Goal: Task Accomplishment & Management: Use online tool/utility

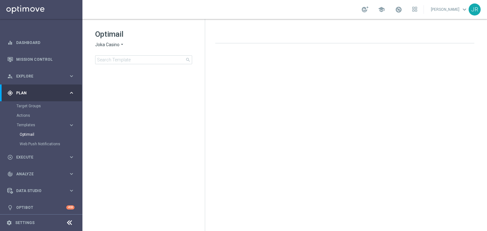
click at [28, 95] on div "gps_fixed Plan" at bounding box center [37, 93] width 61 height 6
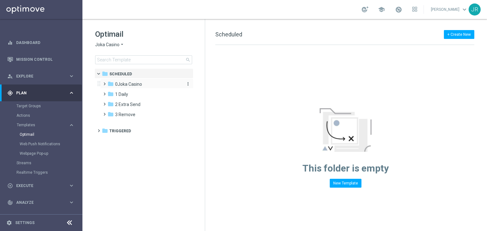
click at [134, 85] on span "0Joka Casino" at bounding box center [128, 84] width 27 height 6
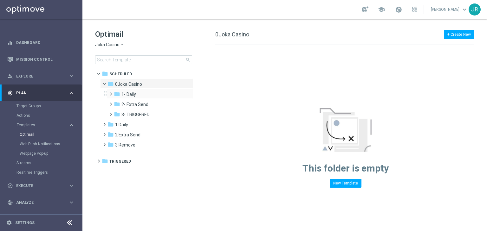
click at [127, 98] on div "folder 1- Daily" at bounding box center [147, 94] width 67 height 7
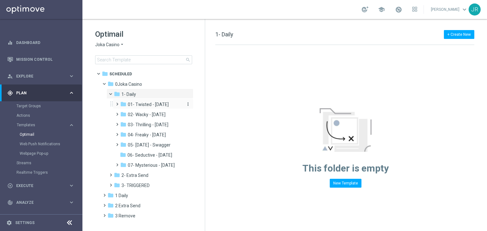
click at [161, 102] on span "01- Twisted - Tuesday" at bounding box center [148, 105] width 41 height 6
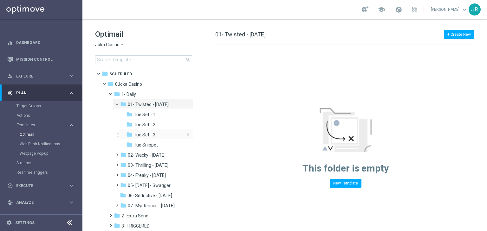
click at [153, 136] on span "Tue Set - 3" at bounding box center [145, 135] width 22 height 6
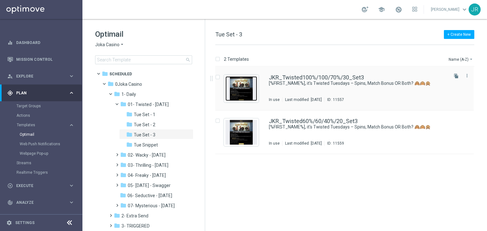
click at [241, 98] on img "Press SPACE to select this row." at bounding box center [241, 88] width 32 height 25
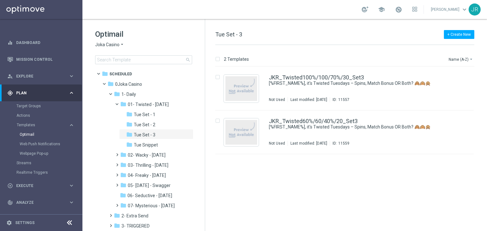
click at [107, 47] on span "Joka Casino" at bounding box center [107, 45] width 24 height 6
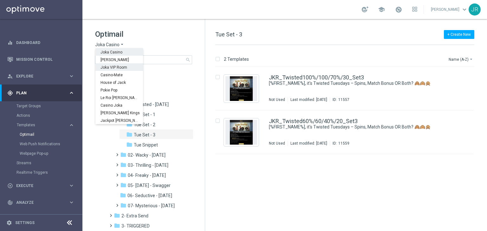
click at [0, 0] on span "Joka VIP Room" at bounding box center [0, 0] width 0 height 0
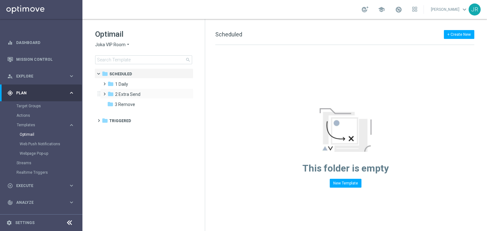
click at [123, 89] on div "folder 2 Extra Send more_vert" at bounding box center [146, 94] width 93 height 10
click at [123, 87] on span "1 Daily" at bounding box center [121, 84] width 13 height 6
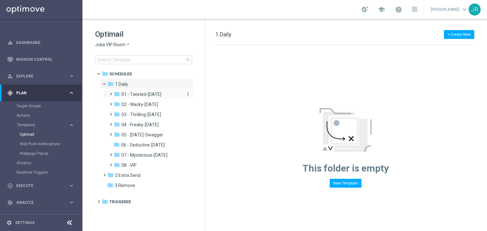
click at [137, 93] on span "01 - Twisted-Tuesday" at bounding box center [141, 95] width 40 height 6
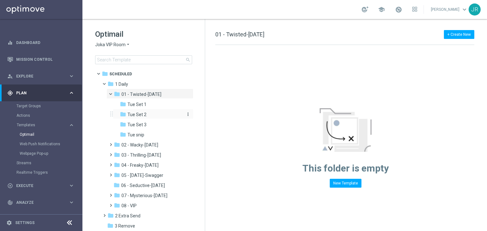
click at [142, 114] on span "Tue Set 2" at bounding box center [136, 115] width 19 height 6
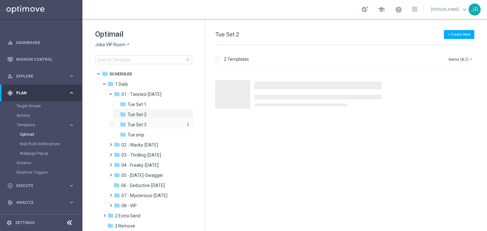
click at [144, 125] on span "Tue Set 3" at bounding box center [136, 125] width 19 height 6
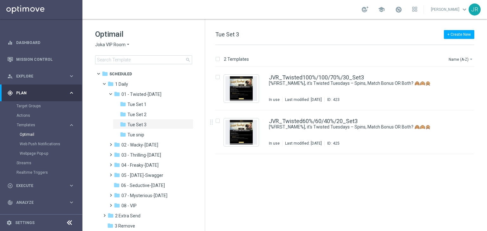
click at [102, 46] on span "Joka VIP Room" at bounding box center [110, 45] width 30 height 6
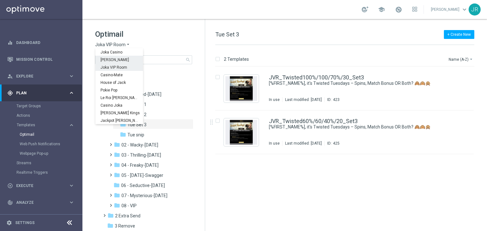
click at [0, 0] on span "[PERSON_NAME]" at bounding box center [0, 0] width 0 height 0
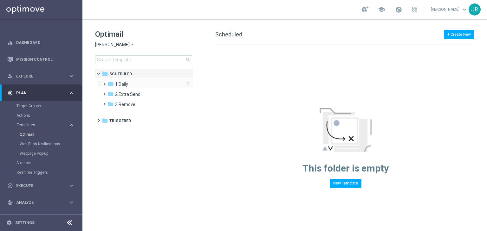
click at [124, 87] on div "folder 1 Daily" at bounding box center [143, 84] width 73 height 7
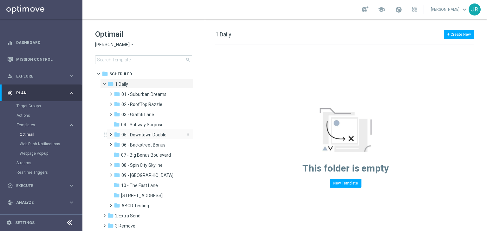
click at [142, 137] on span "05 - Downtown Double" at bounding box center [143, 135] width 45 height 6
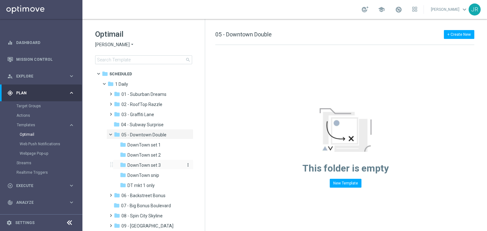
click at [151, 169] on div "folder DownTown set 3" at bounding box center [151, 165] width 62 height 7
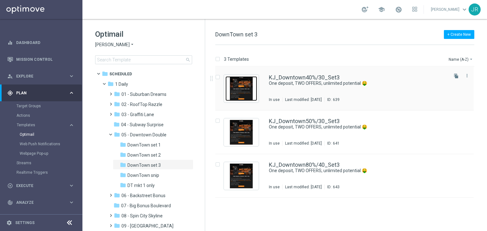
click at [246, 80] on img "Press SPACE to select this row." at bounding box center [241, 88] width 32 height 25
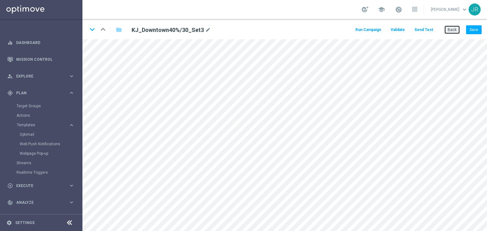
click at [456, 28] on button "Back" at bounding box center [452, 29] width 16 height 9
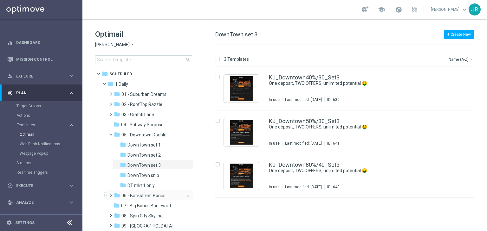
click at [147, 195] on span "06 - Backstreet Bonus" at bounding box center [143, 196] width 44 height 6
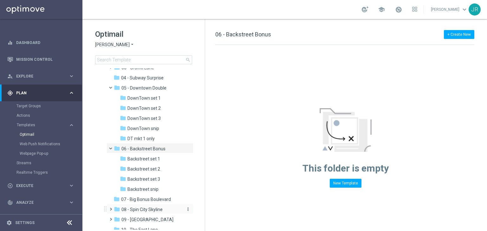
scroll to position [63, 0]
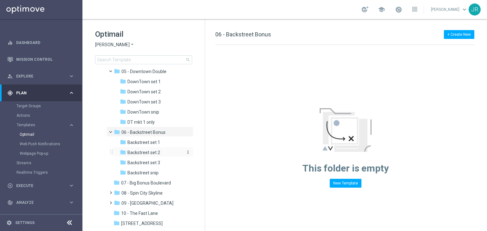
click at [141, 154] on span "Backstreet set 2" at bounding box center [143, 153] width 33 height 6
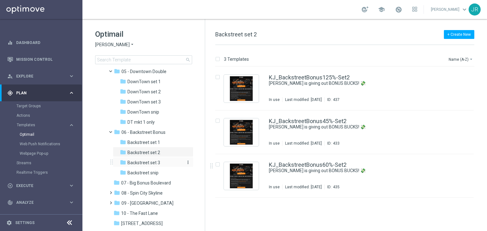
click at [153, 163] on span "Backstreet set 3" at bounding box center [143, 163] width 33 height 6
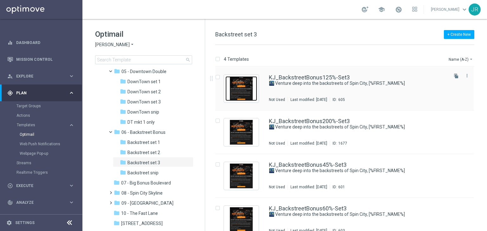
click at [236, 93] on img "Press SPACE to select this row." at bounding box center [241, 88] width 32 height 25
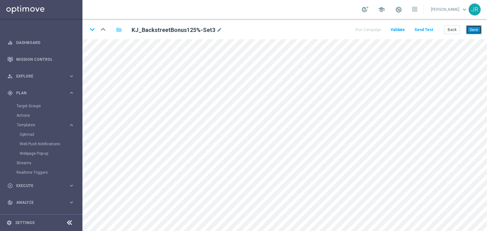
drag, startPoint x: 470, startPoint y: 30, endPoint x: 444, endPoint y: 9, distance: 34.0
click at [470, 30] on button "Save" at bounding box center [474, 29] width 16 height 9
click at [477, 32] on button "Save" at bounding box center [474, 29] width 16 height 9
drag, startPoint x: 425, startPoint y: 28, endPoint x: 419, endPoint y: 29, distance: 5.2
click at [419, 29] on button "Send Test" at bounding box center [423, 30] width 21 height 9
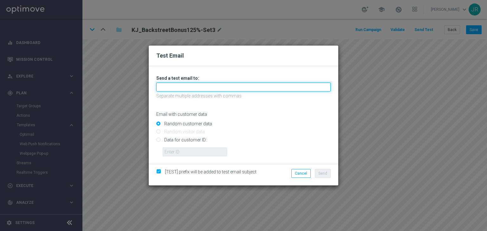
drag, startPoint x: 179, startPoint y: 88, endPoint x: 176, endPoint y: 90, distance: 4.0
click at [179, 88] on input "text" at bounding box center [243, 87] width 174 height 9
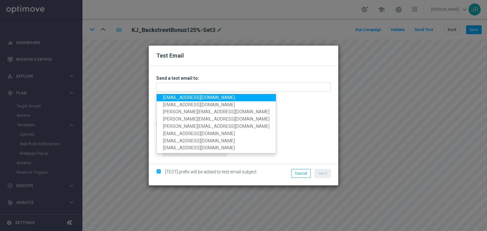
click at [169, 95] on link "testingalltesting@gmail.com" at bounding box center [216, 97] width 119 height 7
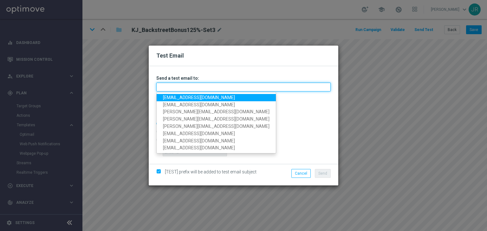
type input "testingalltesting@gmail.com"
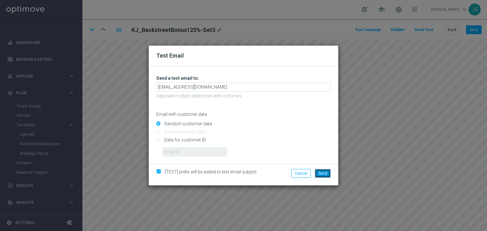
click at [322, 176] on button "Send" at bounding box center [323, 173] width 16 height 9
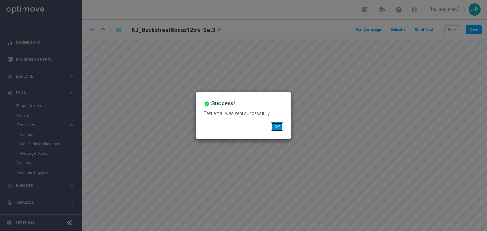
click at [279, 126] on button "OK" at bounding box center [277, 127] width 12 height 9
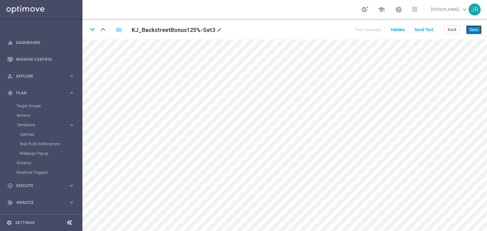
click at [472, 29] on button "Save" at bounding box center [474, 29] width 16 height 9
drag, startPoint x: 93, startPoint y: 29, endPoint x: 103, endPoint y: 51, distance: 23.8
click at [93, 30] on icon "keyboard_arrow_down" at bounding box center [92, 30] width 10 height 10
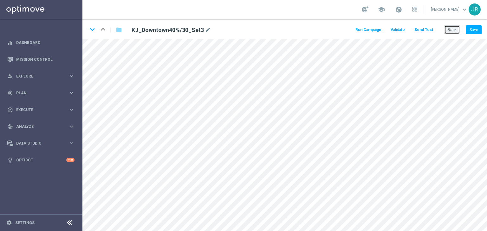
drag, startPoint x: 448, startPoint y: 26, endPoint x: 445, endPoint y: 30, distance: 4.9
click at [448, 27] on button "Back" at bounding box center [452, 29] width 16 height 9
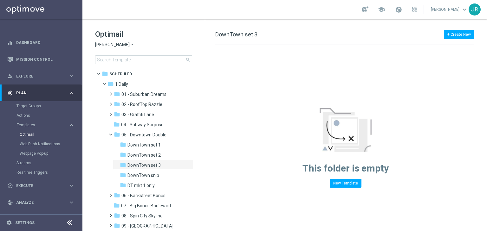
click at [109, 44] on span "[PERSON_NAME]" at bounding box center [112, 45] width 35 height 6
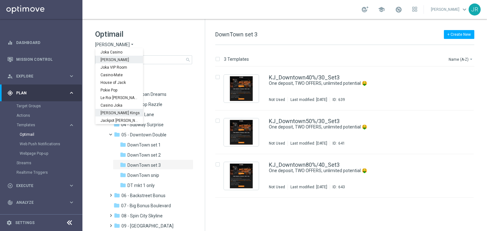
click at [0, 0] on span "[PERSON_NAME] Kings" at bounding box center [0, 0] width 0 height 0
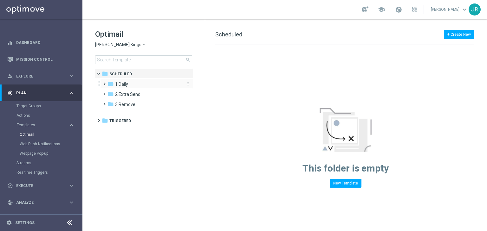
click at [131, 85] on div "folder 1 Daily" at bounding box center [143, 84] width 73 height 7
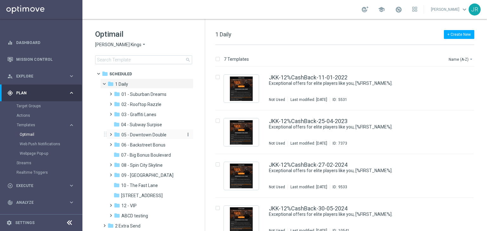
click at [145, 135] on span "05 - Downtown Double" at bounding box center [143, 135] width 45 height 6
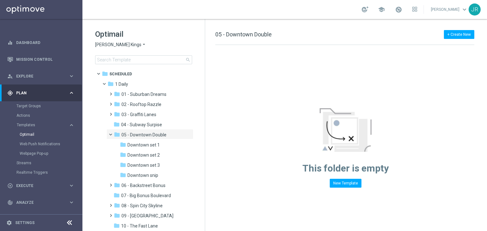
drag, startPoint x: 150, startPoint y: 165, endPoint x: 247, endPoint y: 129, distance: 103.3
click at [150, 165] on span "Downtown set 3" at bounding box center [143, 166] width 32 height 6
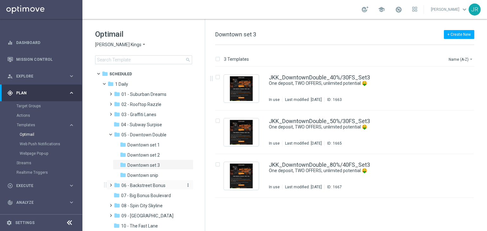
click at [137, 188] on span "06 - Backstreet Bonus" at bounding box center [143, 186] width 44 height 6
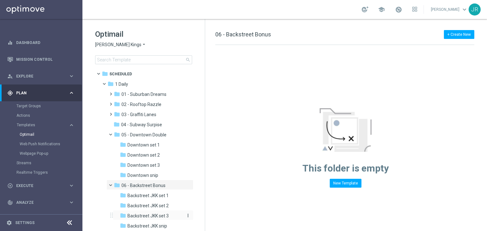
click at [158, 214] on span "Backstreet JKK set 3" at bounding box center [147, 216] width 41 height 6
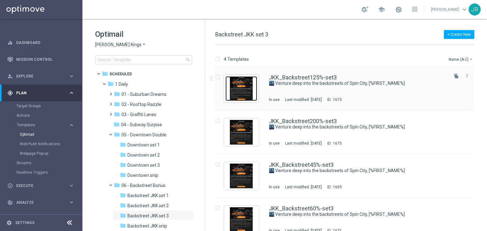
click at [241, 84] on img "Press SPACE to select this row." at bounding box center [241, 88] width 32 height 25
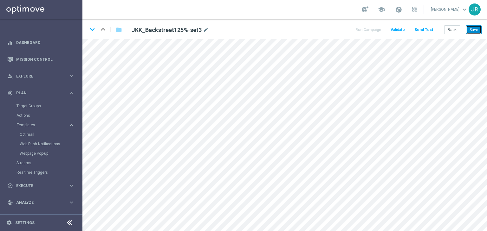
click at [473, 31] on button "Save" at bounding box center [474, 29] width 16 height 9
click at [424, 30] on button "Send Test" at bounding box center [423, 30] width 21 height 9
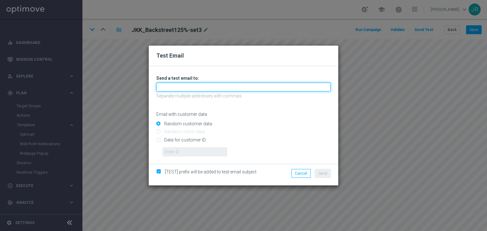
click at [247, 88] on input "text" at bounding box center [243, 87] width 174 height 9
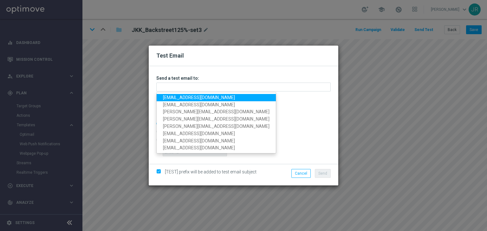
drag, startPoint x: 171, startPoint y: 97, endPoint x: 185, endPoint y: 102, distance: 15.1
click at [171, 97] on link "testingalltesting@gmail.com" at bounding box center [216, 97] width 119 height 7
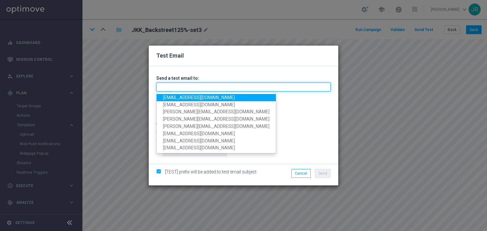
type input "testingalltesting@gmail.com"
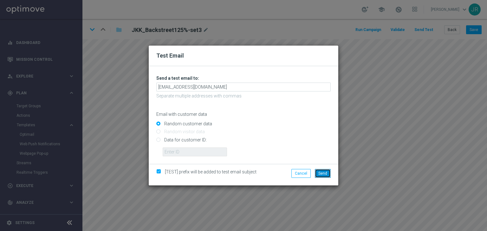
click at [321, 176] on button "Send" at bounding box center [323, 173] width 16 height 9
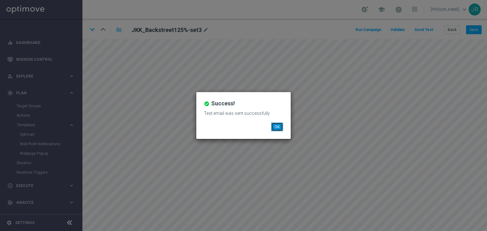
click at [279, 128] on button "OK" at bounding box center [277, 127] width 12 height 9
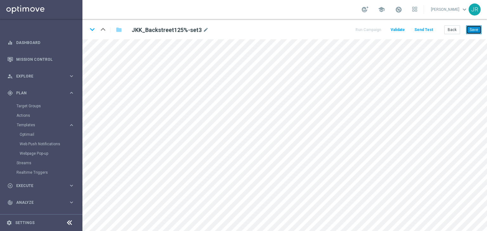
click at [476, 28] on button "Save" at bounding box center [474, 29] width 16 height 9
click at [93, 31] on icon "keyboard_arrow_down" at bounding box center [92, 30] width 10 height 10
click at [476, 31] on button "Save" at bounding box center [474, 29] width 16 height 9
click at [94, 29] on icon "keyboard_arrow_down" at bounding box center [92, 30] width 10 height 10
click at [469, 33] on button "Save" at bounding box center [474, 29] width 16 height 9
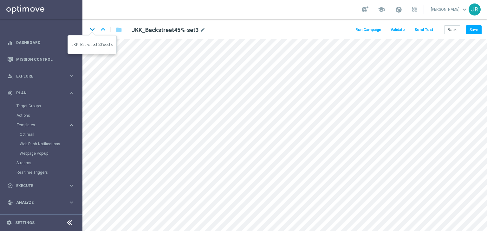
click at [92, 30] on icon "keyboard_arrow_down" at bounding box center [92, 30] width 10 height 10
click at [477, 28] on button "Save" at bounding box center [474, 29] width 16 height 9
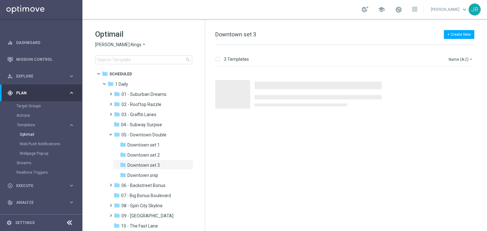
click at [107, 44] on span "Johnnie Kash Kings" at bounding box center [118, 45] width 46 height 6
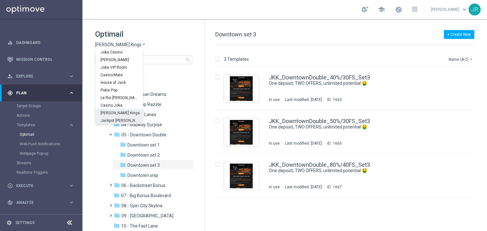
click at [0, 0] on span "Jackpot [PERSON_NAME]" at bounding box center [0, 0] width 0 height 0
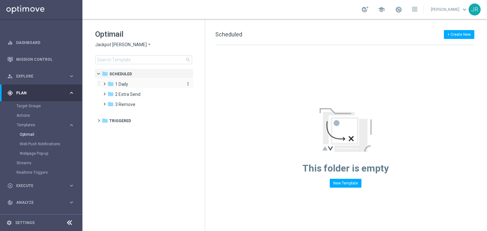
drag, startPoint x: 121, startPoint y: 82, endPoint x: 125, endPoint y: 85, distance: 4.8
click at [125, 85] on span "1 Daily" at bounding box center [121, 84] width 13 height 6
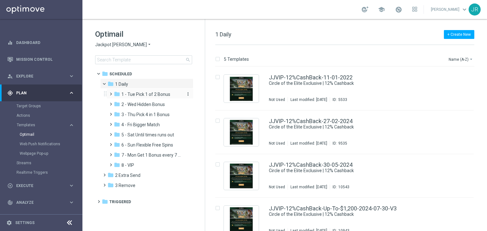
click at [142, 95] on span "1 - Tue Pick 1 of 2 Bonus" at bounding box center [145, 95] width 49 height 6
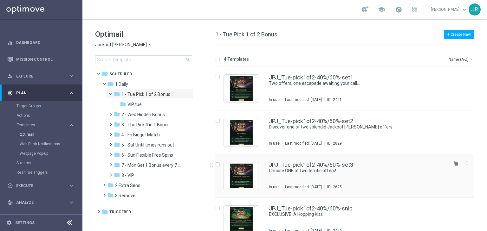
click at [306, 174] on div "JPJ_Tue-pick1of2-40%/60%-set3 Choose ONE of two terrific offers! In use Last mo…" at bounding box center [358, 176] width 178 height 28
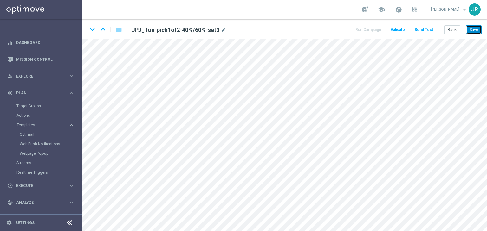
click at [475, 27] on button "Save" at bounding box center [474, 29] width 16 height 9
click at [427, 30] on button "Send Test" at bounding box center [423, 30] width 21 height 9
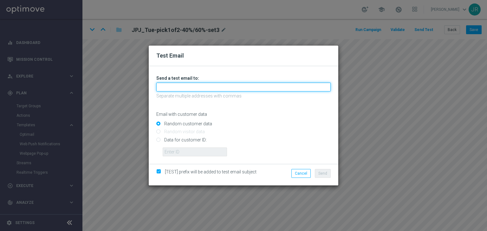
click at [223, 83] on input "text" at bounding box center [243, 87] width 174 height 9
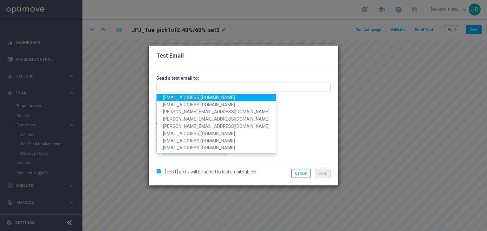
drag, startPoint x: 174, startPoint y: 97, endPoint x: 183, endPoint y: 101, distance: 10.3
click at [174, 97] on link "testingalltesting@gmail.com" at bounding box center [216, 97] width 119 height 7
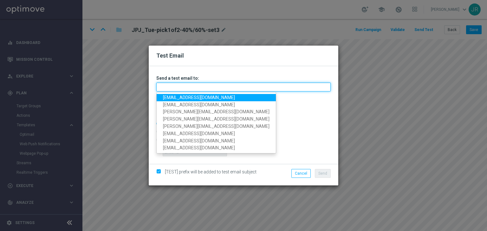
type input "testingalltesting@gmail.com"
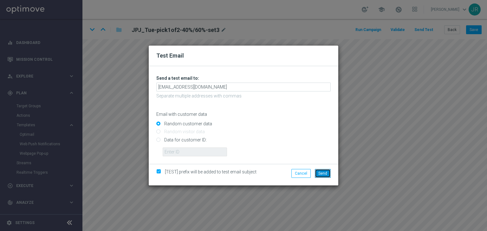
click at [325, 176] on span "Send" at bounding box center [322, 173] width 9 height 4
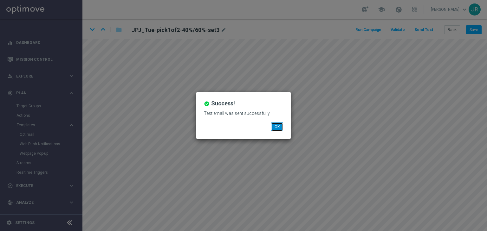
click at [274, 127] on button "OK" at bounding box center [277, 127] width 12 height 9
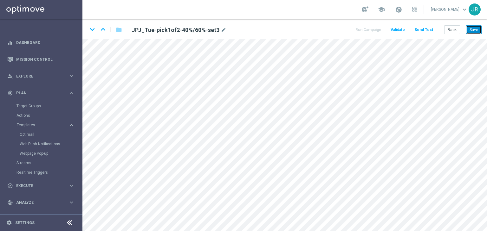
click at [473, 26] on button "Save" at bounding box center [474, 29] width 16 height 9
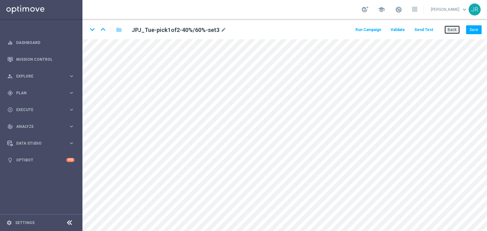
click at [452, 27] on button "Back" at bounding box center [452, 29] width 16 height 9
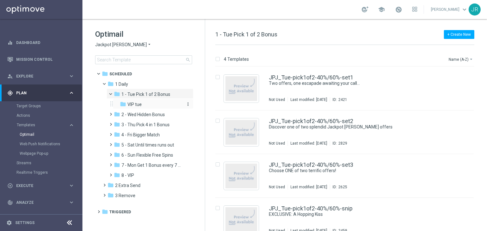
click at [141, 105] on span "VIP tue" at bounding box center [134, 105] width 14 height 6
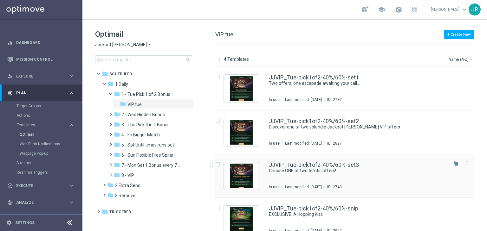
click at [324, 174] on div "JJVIP_Tue-pick1of2-40%/60%-set3 Choose ONE of two terrific offers! In use Last …" at bounding box center [358, 176] width 178 height 28
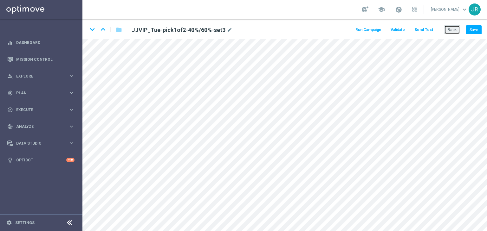
click at [451, 29] on button "Back" at bounding box center [452, 29] width 16 height 9
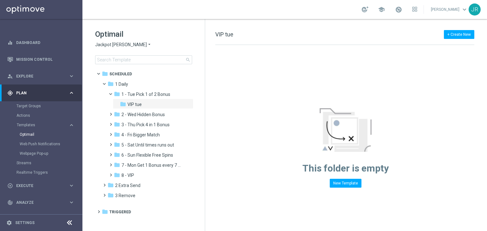
click at [104, 46] on span "Jackpot [PERSON_NAME]" at bounding box center [121, 45] width 52 height 6
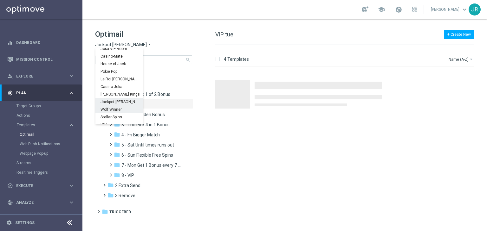
scroll to position [23, 0]
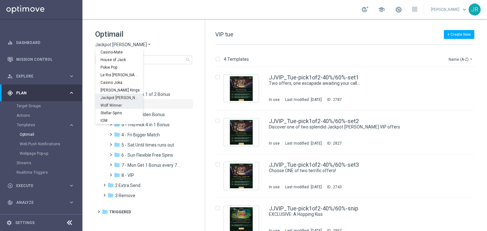
click at [0, 0] on span "Wolf Winner" at bounding box center [0, 0] width 0 height 0
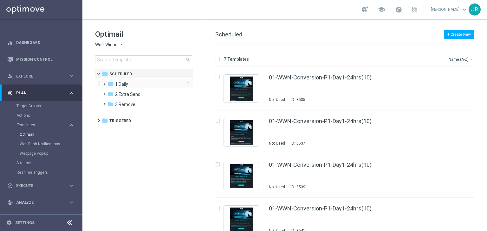
click at [130, 83] on div "folder 1 Daily" at bounding box center [143, 84] width 73 height 7
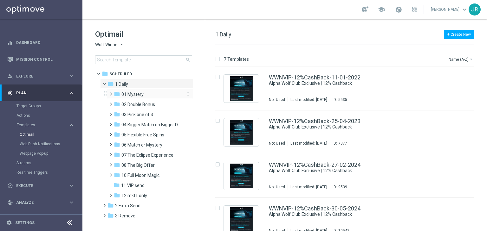
click at [132, 93] on span "01 Mystery" at bounding box center [132, 95] width 22 height 6
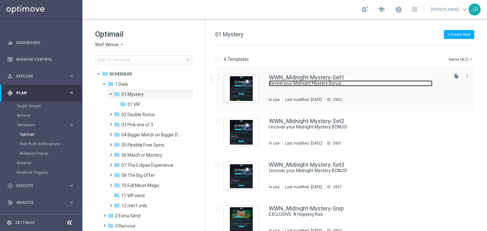
click at [283, 84] on link "Reveal your Midnight Mystery Bonus..." at bounding box center [350, 83] width 163 height 6
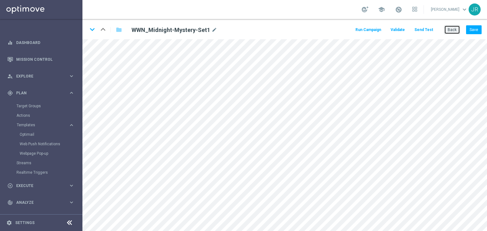
click at [453, 33] on button "Back" at bounding box center [452, 29] width 16 height 9
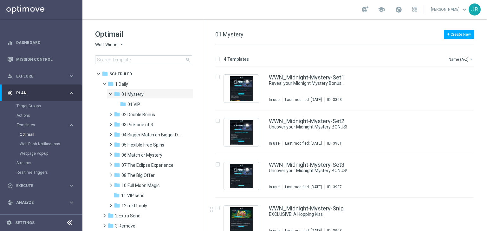
drag, startPoint x: 137, startPoint y: 115, endPoint x: 272, endPoint y: 118, distance: 136.0
click at [137, 115] on span "02 Double Bonus" at bounding box center [138, 115] width 34 height 6
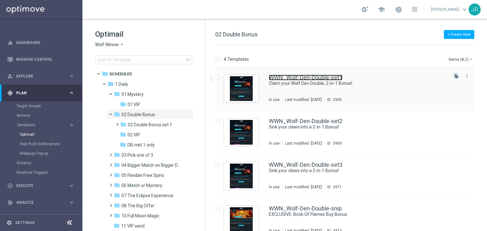
click at [322, 76] on link "WWN_Wolf-Den-Double-set1" at bounding box center [305, 78] width 73 height 6
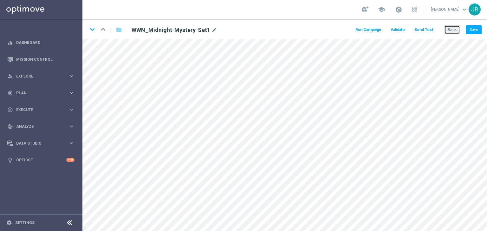
click at [453, 32] on button "Back" at bounding box center [452, 29] width 16 height 9
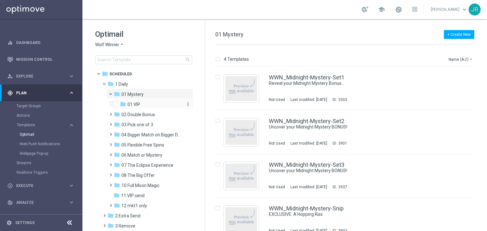
click at [137, 104] on span "01 VIP" at bounding box center [133, 105] width 13 height 6
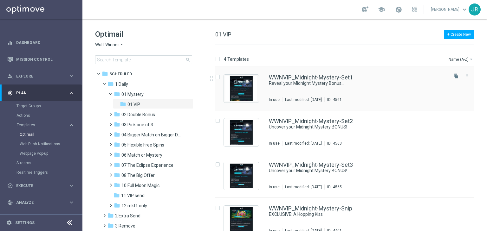
click at [293, 95] on div "WWNVIP_Midnight-Mystery-Set1 Reveal your Midnight Mystery Bonus... In use Last …" at bounding box center [358, 89] width 178 height 28
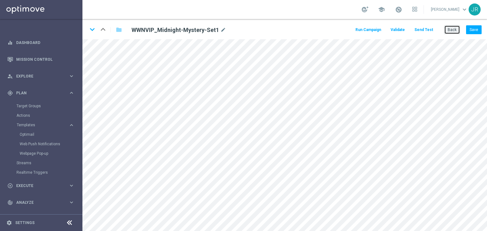
click at [454, 29] on button "Back" at bounding box center [452, 29] width 16 height 9
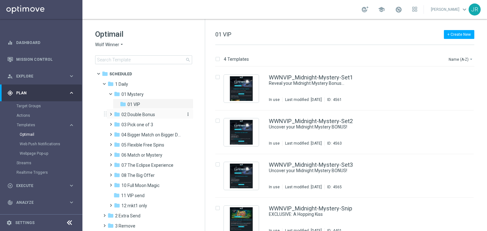
click at [143, 115] on span "02 Double Bonus" at bounding box center [138, 115] width 34 height 6
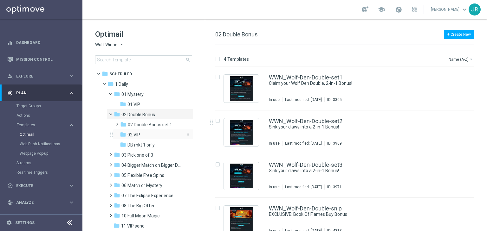
click at [146, 136] on div "folder 02 VIP" at bounding box center [151, 134] width 62 height 7
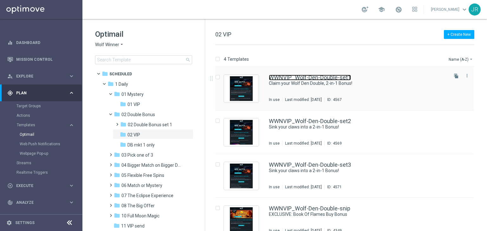
click at [309, 80] on link "WWNVIP_Wolf-Den-Double-set1" at bounding box center [310, 78] width 82 height 6
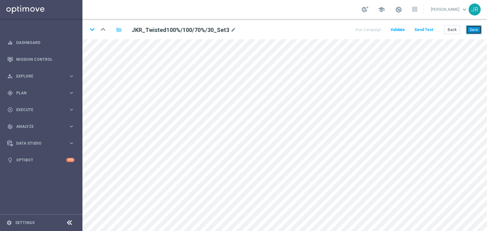
click at [474, 31] on button "Save" at bounding box center [474, 29] width 16 height 9
click at [473, 31] on button "Save" at bounding box center [474, 29] width 16 height 9
click at [422, 31] on button "Send Test" at bounding box center [423, 30] width 21 height 9
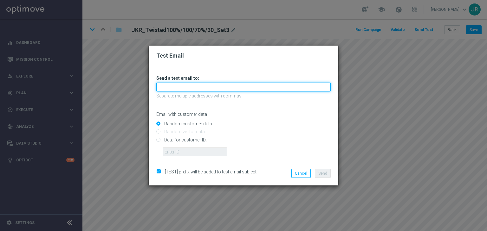
click at [178, 89] on input "text" at bounding box center [243, 87] width 174 height 9
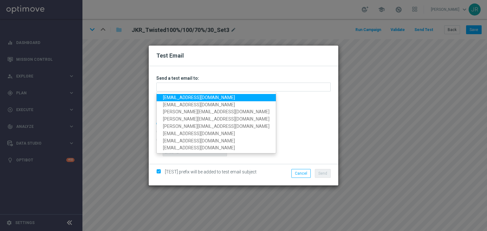
drag, startPoint x: 170, startPoint y: 98, endPoint x: 185, endPoint y: 110, distance: 19.4
click at [170, 98] on link "testingalltesting@gmail.com" at bounding box center [216, 97] width 119 height 7
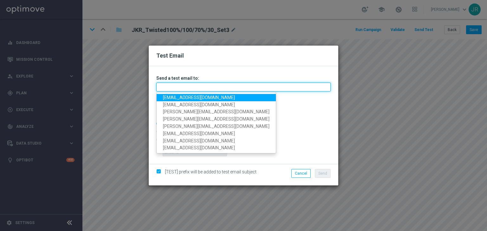
type input "testingalltesting@gmail.com"
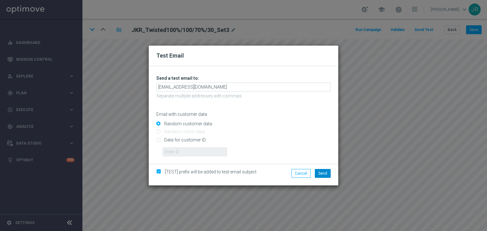
drag, startPoint x: 324, startPoint y: 178, endPoint x: 327, endPoint y: 176, distance: 3.6
click at [324, 178] on div "Cancel Send" at bounding box center [304, 175] width 61 height 12
click at [327, 174] on button "Send" at bounding box center [323, 173] width 16 height 9
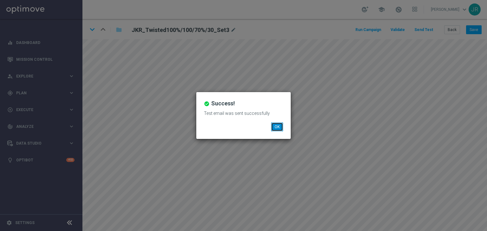
click at [275, 126] on button "OK" at bounding box center [277, 127] width 12 height 9
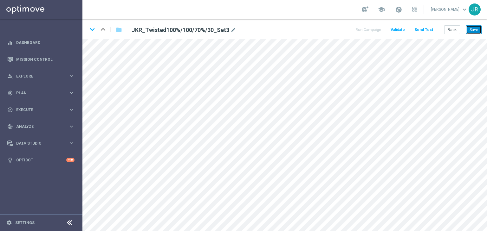
click at [473, 30] on button "Save" at bounding box center [474, 29] width 16 height 9
click at [92, 28] on icon "keyboard_arrow_down" at bounding box center [92, 30] width 10 height 10
click at [468, 31] on button "Save" at bounding box center [474, 29] width 16 height 9
click at [476, 32] on button "Save" at bounding box center [474, 29] width 16 height 9
click at [453, 31] on button "Back" at bounding box center [452, 29] width 16 height 9
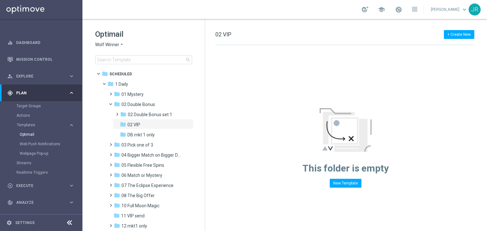
click at [104, 45] on span "Wolf Winner" at bounding box center [107, 45] width 24 height 6
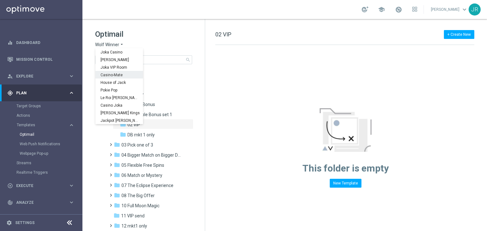
scroll to position [23, 0]
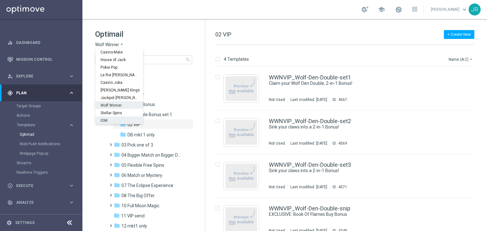
click at [112, 117] on div "IOM" at bounding box center [119, 121] width 48 height 8
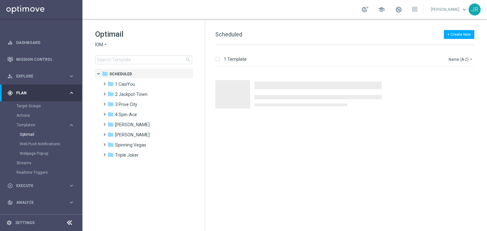
click at [102, 43] on span "IOM" at bounding box center [99, 45] width 8 height 6
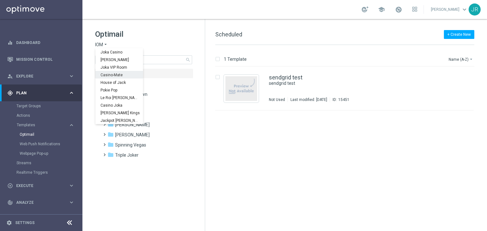
scroll to position [23, 0]
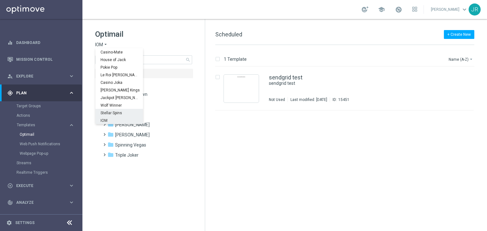
click at [0, 0] on span "Stellar Spins" at bounding box center [0, 0] width 0 height 0
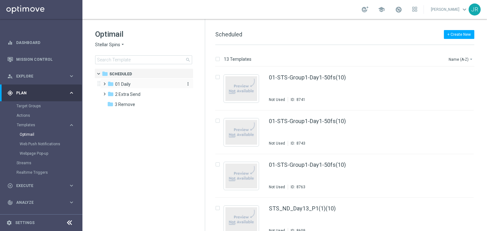
click at [125, 85] on span "01 Daily" at bounding box center [123, 84] width 16 height 6
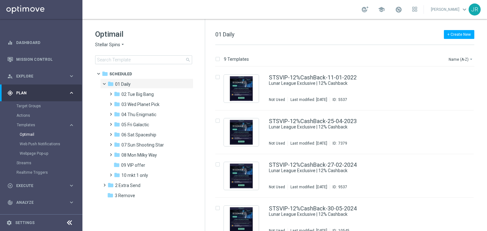
drag, startPoint x: 131, startPoint y: 92, endPoint x: 203, endPoint y: 125, distance: 79.7
click at [132, 93] on span "02 Tue Big Bang" at bounding box center [137, 95] width 32 height 6
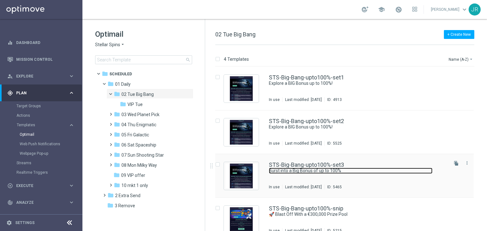
click at [298, 170] on link "Burst into a Big Bonus of up to 100%" at bounding box center [350, 171] width 163 height 6
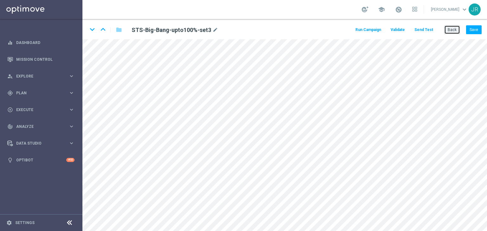
click at [450, 29] on button "Back" at bounding box center [452, 29] width 16 height 9
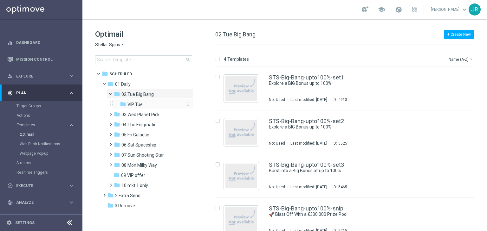
click at [140, 104] on span "VIP Tue" at bounding box center [134, 105] width 15 height 6
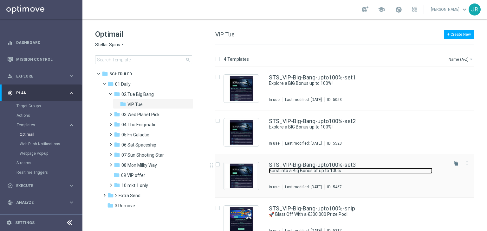
click at [329, 169] on link "Burst into a Big Bonus of up to 100%" at bounding box center [350, 171] width 163 height 6
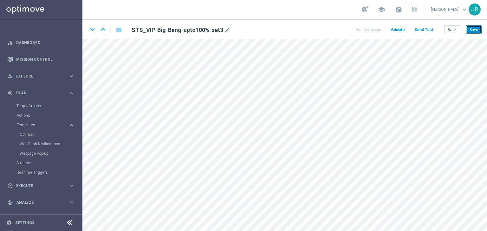
click at [476, 31] on button "Save" at bounding box center [474, 29] width 16 height 9
click at [418, 29] on button "Send Test" at bounding box center [423, 30] width 21 height 9
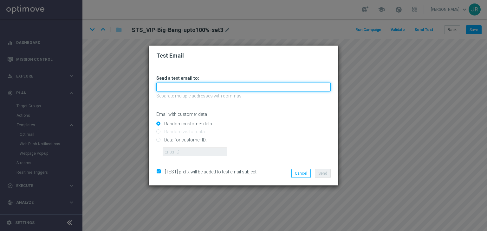
drag, startPoint x: 180, startPoint y: 89, endPoint x: 169, endPoint y: 92, distance: 11.8
click at [180, 89] on input "text" at bounding box center [243, 87] width 174 height 9
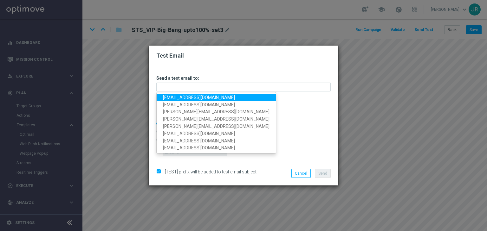
drag, startPoint x: 170, startPoint y: 97, endPoint x: 171, endPoint y: 100, distance: 3.3
click at [170, 97] on link "testingalltesting@gmail.com" at bounding box center [216, 97] width 119 height 7
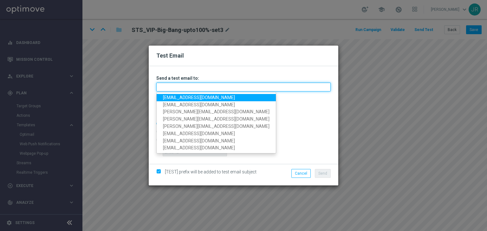
type input "testingalltesting@gmail.com"
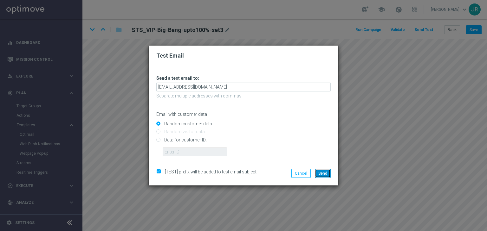
click at [317, 173] on button "Send" at bounding box center [323, 173] width 16 height 9
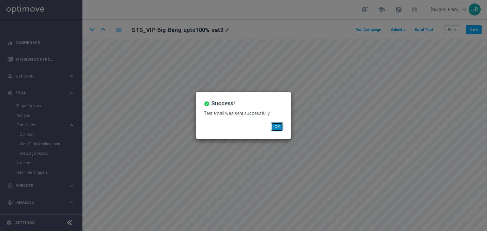
click at [278, 127] on button "OK" at bounding box center [277, 127] width 12 height 9
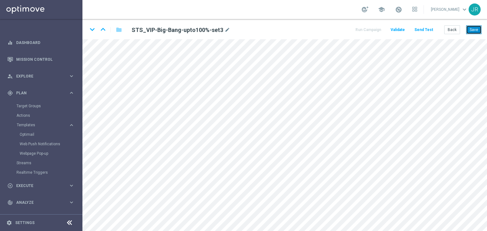
click at [474, 28] on button "Save" at bounding box center [474, 29] width 16 height 9
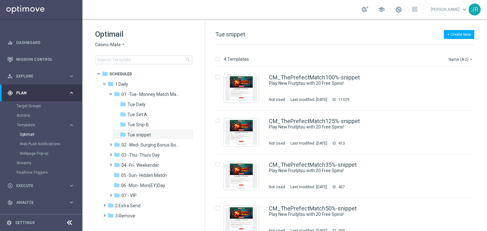
click at [108, 42] on span "Casino-Mate" at bounding box center [108, 45] width 26 height 6
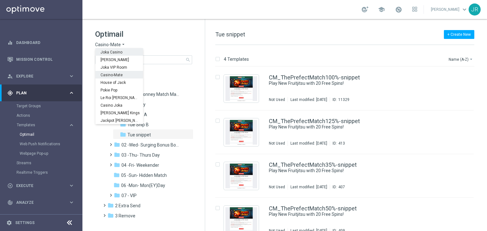
click at [0, 0] on span "Joka Casino" at bounding box center [0, 0] width 0 height 0
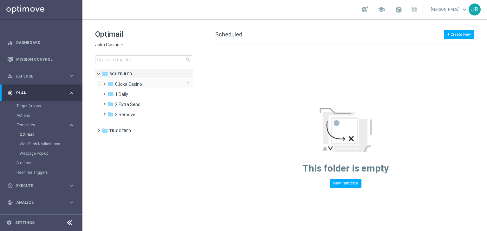
click at [121, 85] on span "0Joka Casino" at bounding box center [128, 84] width 27 height 6
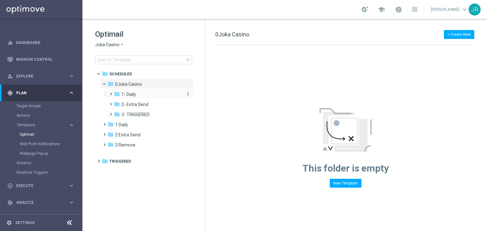
click at [141, 94] on div "folder 1- Daily" at bounding box center [147, 94] width 67 height 7
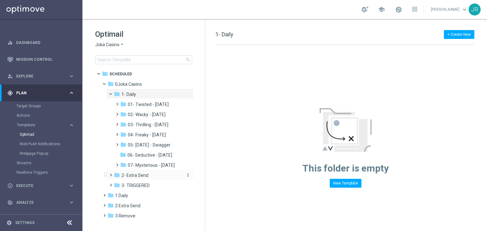
click at [136, 176] on span "2- Extra Send" at bounding box center [134, 176] width 27 height 6
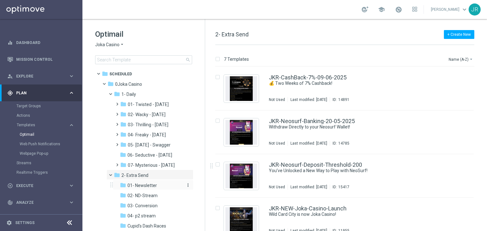
drag, startPoint x: 142, startPoint y: 185, endPoint x: 285, endPoint y: 145, distance: 148.5
click at [142, 185] on span "01- Newsletter" at bounding box center [141, 186] width 29 height 6
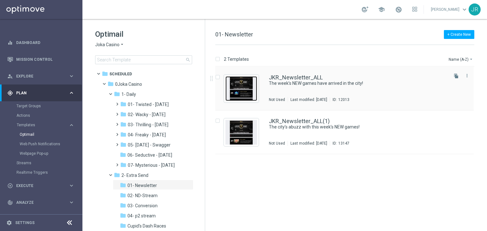
click at [252, 86] on img "Press SPACE to select this row." at bounding box center [241, 88] width 32 height 25
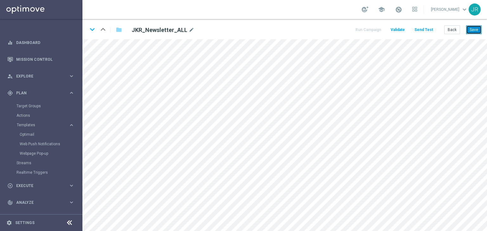
click at [471, 32] on button "Save" at bounding box center [474, 29] width 16 height 9
click at [473, 31] on button "Save" at bounding box center [474, 29] width 16 height 9
click at [476, 27] on button "Save" at bounding box center [474, 29] width 16 height 9
click at [476, 28] on button "Save" at bounding box center [474, 29] width 16 height 9
click at [471, 28] on button "Save" at bounding box center [474, 29] width 16 height 9
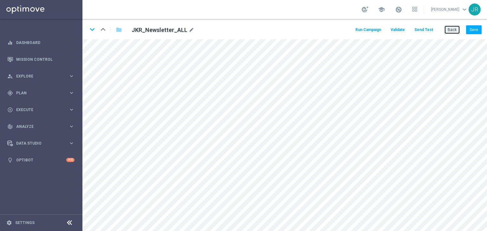
click at [445, 27] on button "Back" at bounding box center [452, 29] width 16 height 9
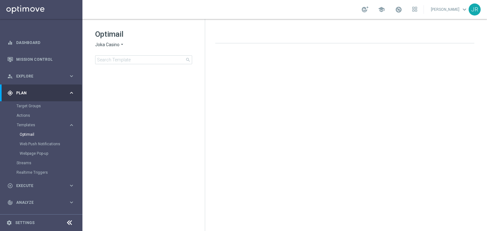
click at [104, 47] on span "Joka Casino" at bounding box center [107, 45] width 24 height 6
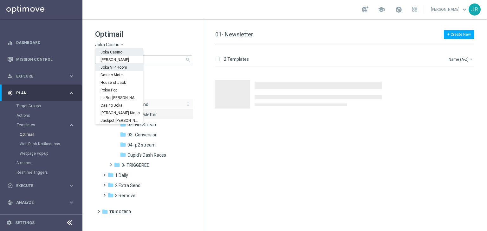
drag, startPoint x: 114, startPoint y: 67, endPoint x: 144, endPoint y: 106, distance: 49.3
click at [0, 0] on span "Joka VIP Room" at bounding box center [0, 0] width 0 height 0
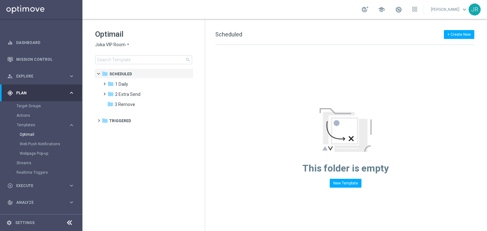
drag, startPoint x: 128, startPoint y: 93, endPoint x: 204, endPoint y: 121, distance: 80.9
click at [128, 93] on span "2 Extra Send" at bounding box center [127, 95] width 25 height 6
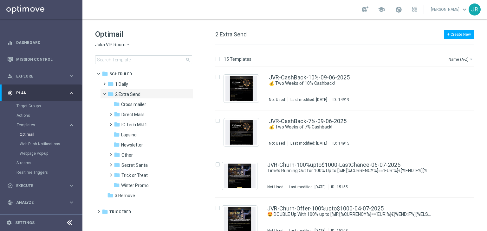
drag, startPoint x: 131, startPoint y: 144, endPoint x: 261, endPoint y: 134, distance: 129.6
click at [131, 144] on span "Newsletter" at bounding box center [132, 145] width 22 height 6
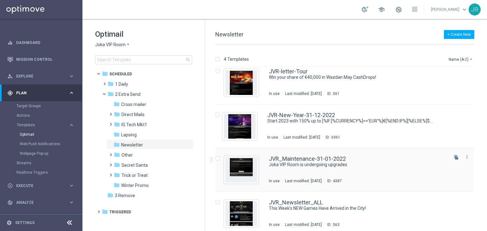
scroll to position [10, 0]
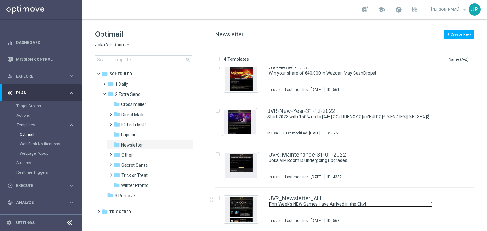
drag, startPoint x: 303, startPoint y: 204, endPoint x: 156, endPoint y: 82, distance: 190.6
click at [302, 204] on link "This Week’s NEW Games Have Arrived in the City!" at bounding box center [350, 204] width 163 height 6
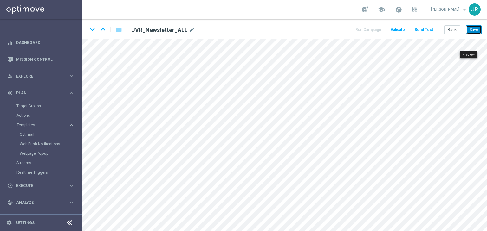
click at [473, 32] on button "Save" at bounding box center [474, 29] width 16 height 9
click at [473, 34] on div "keyboard_arrow_down keyboard_arrow_up folder JVR_Newsletter_ALL mode_edit Run C…" at bounding box center [284, 29] width 404 height 20
click at [472, 30] on button "Save" at bounding box center [474, 29] width 16 height 9
drag, startPoint x: 476, startPoint y: 27, endPoint x: 220, endPoint y: 1, distance: 257.9
click at [477, 28] on button "Save" at bounding box center [474, 29] width 16 height 9
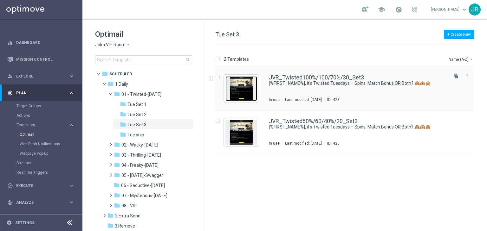
click at [246, 92] on img "Press SPACE to select this row." at bounding box center [241, 88] width 32 height 25
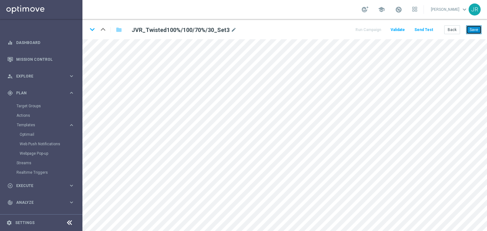
click at [475, 32] on button "Save" at bounding box center [474, 29] width 16 height 9
click at [427, 28] on button "Send Test" at bounding box center [423, 30] width 21 height 9
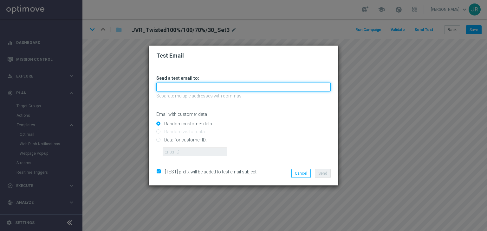
drag, startPoint x: 173, startPoint y: 85, endPoint x: 174, endPoint y: 93, distance: 8.0
click at [173, 85] on input "text" at bounding box center [243, 87] width 174 height 9
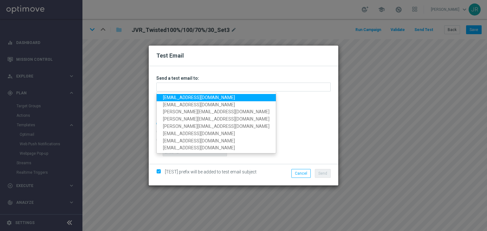
click at [173, 96] on link "[EMAIL_ADDRESS][DOMAIN_NAME]" at bounding box center [216, 97] width 119 height 7
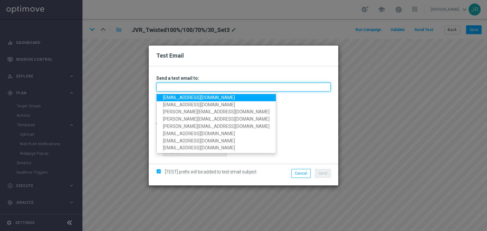
type input "[EMAIL_ADDRESS][DOMAIN_NAME]"
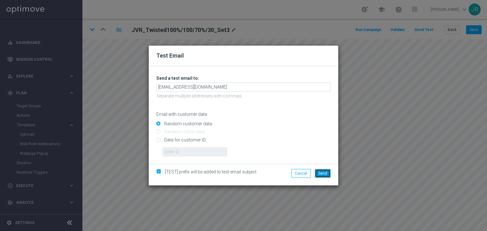
click at [325, 173] on span "Send" at bounding box center [322, 173] width 9 height 4
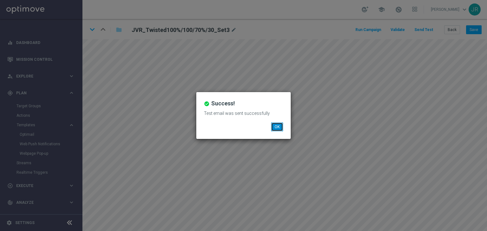
click at [278, 124] on button "OK" at bounding box center [277, 127] width 12 height 9
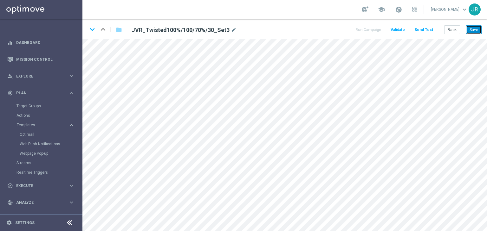
click at [476, 32] on button "Save" at bounding box center [474, 29] width 16 height 9
click at [92, 31] on icon "keyboard_arrow_down" at bounding box center [92, 30] width 10 height 10
click at [474, 31] on button "Save" at bounding box center [474, 29] width 16 height 9
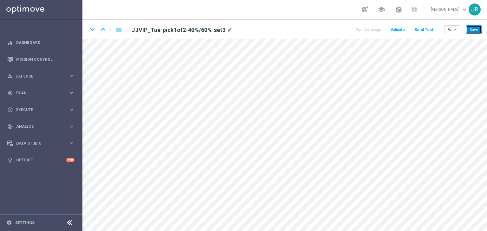
click at [474, 29] on button "Save" at bounding box center [474, 29] width 16 height 9
click at [424, 30] on button "Send Test" at bounding box center [423, 30] width 21 height 9
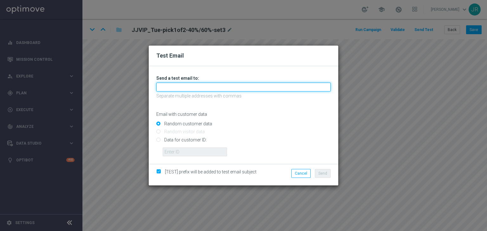
click at [236, 85] on input "text" at bounding box center [243, 87] width 174 height 9
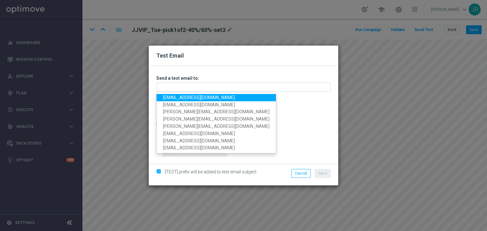
click at [174, 97] on link "[EMAIL_ADDRESS][DOMAIN_NAME]" at bounding box center [216, 97] width 119 height 7
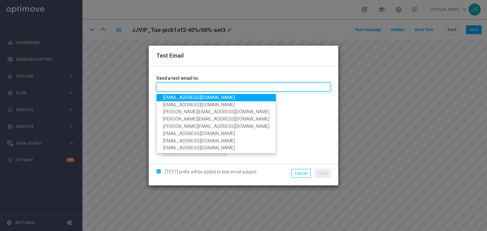
type input "[EMAIL_ADDRESS][DOMAIN_NAME]"
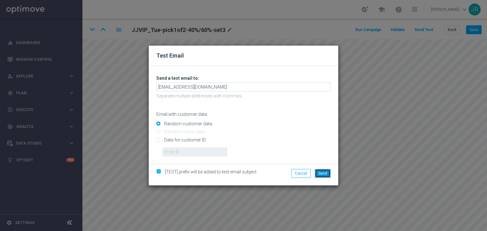
click at [322, 174] on span "Send" at bounding box center [322, 173] width 9 height 4
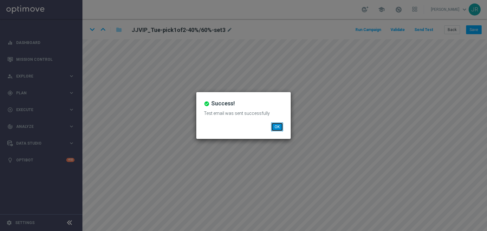
drag, startPoint x: 274, startPoint y: 126, endPoint x: 266, endPoint y: 130, distance: 8.9
click at [274, 126] on button "OK" at bounding box center [277, 127] width 12 height 9
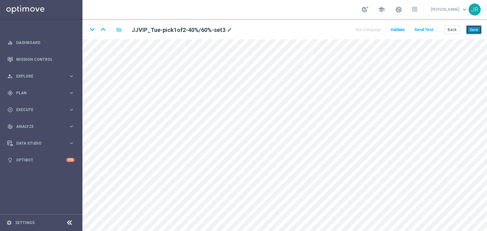
click at [472, 28] on button "Save" at bounding box center [474, 29] width 16 height 9
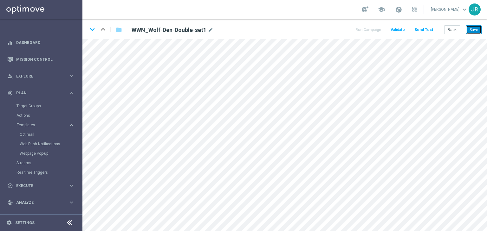
click at [477, 29] on button "Save" at bounding box center [474, 29] width 16 height 9
click at [425, 30] on button "Send Test" at bounding box center [423, 30] width 21 height 9
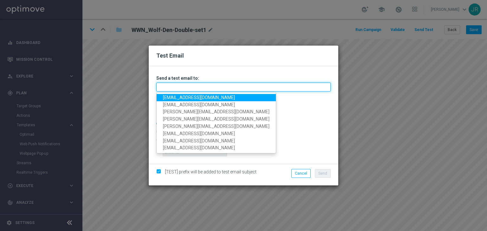
drag, startPoint x: 201, startPoint y: 89, endPoint x: 186, endPoint y: 93, distance: 15.1
click at [200, 89] on input "text" at bounding box center [243, 87] width 174 height 9
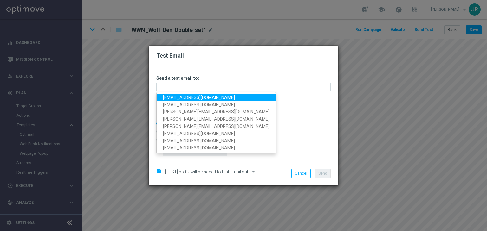
click at [177, 97] on link "testingalltesting@gmail.com" at bounding box center [216, 97] width 119 height 7
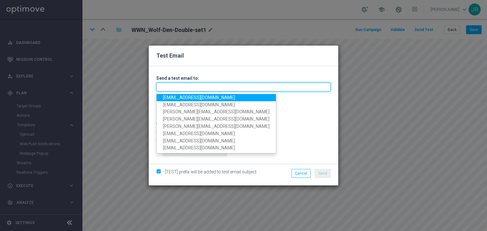
type input "testingalltesting@gmail.com"
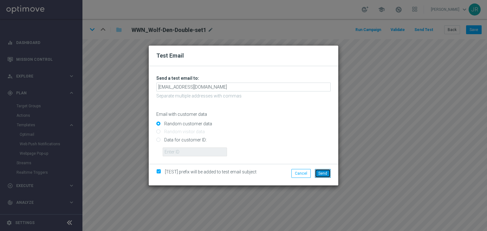
click at [322, 176] on span "Send" at bounding box center [322, 173] width 9 height 4
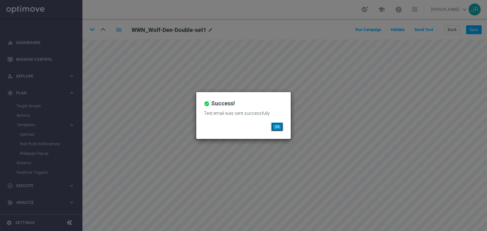
click at [280, 129] on button "OK" at bounding box center [277, 127] width 12 height 9
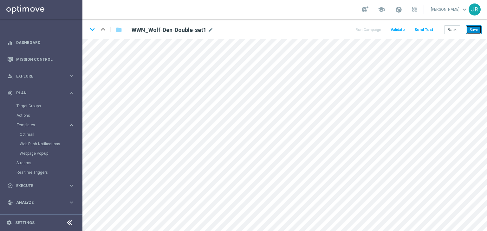
click at [475, 31] on button "Save" at bounding box center [474, 29] width 16 height 9
click at [474, 29] on button "Save" at bounding box center [474, 29] width 16 height 9
click at [419, 27] on button "Send Test" at bounding box center [423, 30] width 21 height 9
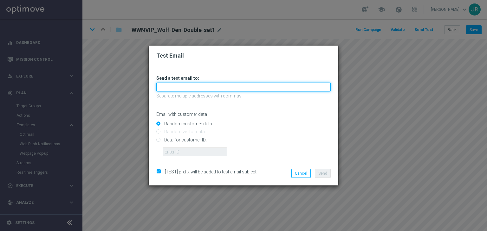
click at [177, 89] on input "text" at bounding box center [243, 87] width 174 height 9
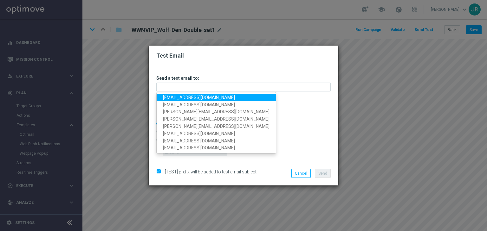
drag, startPoint x: 174, startPoint y: 97, endPoint x: 181, endPoint y: 101, distance: 8.4
click at [174, 97] on link "testingalltesting@gmail.com" at bounding box center [216, 97] width 119 height 7
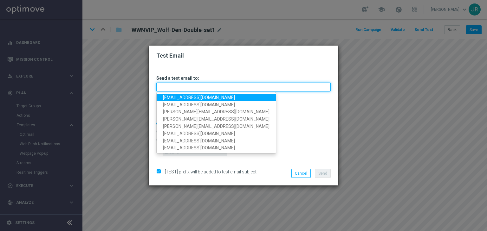
type input "testingalltesting@gmail.com"
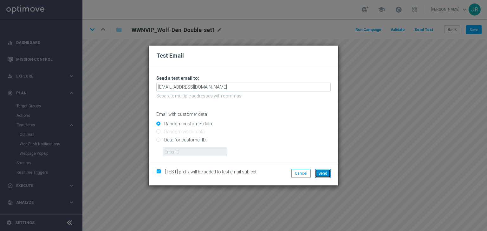
click at [329, 175] on button "Send" at bounding box center [323, 173] width 16 height 9
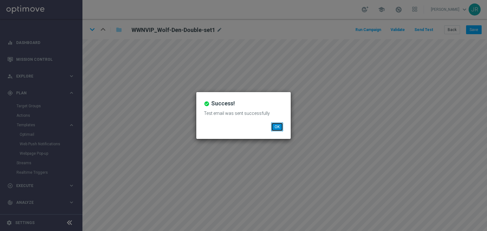
click at [275, 128] on button "OK" at bounding box center [277, 127] width 12 height 9
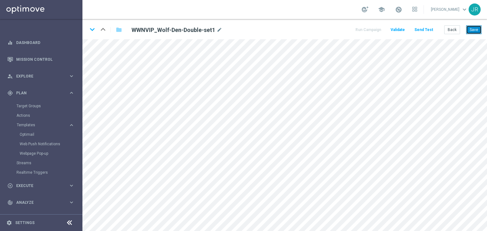
click at [474, 31] on button "Save" at bounding box center [474, 29] width 16 height 9
click at [474, 32] on button "Save" at bounding box center [474, 29] width 16 height 9
click at [476, 28] on button "Save" at bounding box center [474, 29] width 16 height 9
click at [423, 31] on button "Send Test" at bounding box center [423, 30] width 21 height 9
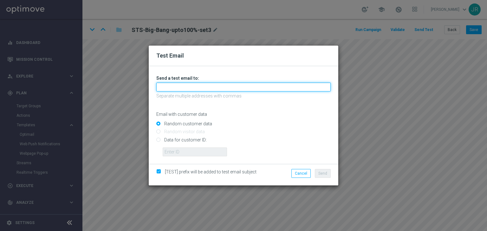
click at [218, 87] on input "text" at bounding box center [243, 87] width 174 height 9
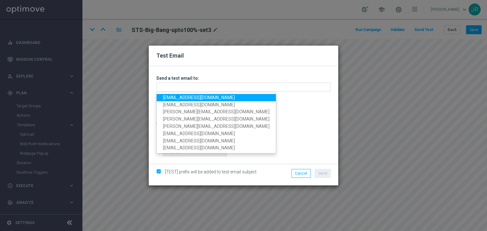
click at [178, 99] on link "testingalltesting@gmail.com" at bounding box center [216, 97] width 119 height 7
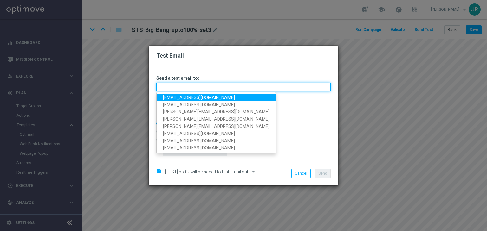
type input "testingalltesting@gmail.com"
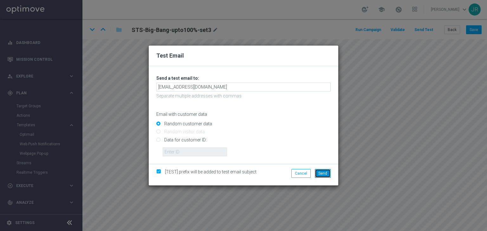
click at [322, 175] on span "Send" at bounding box center [322, 173] width 9 height 4
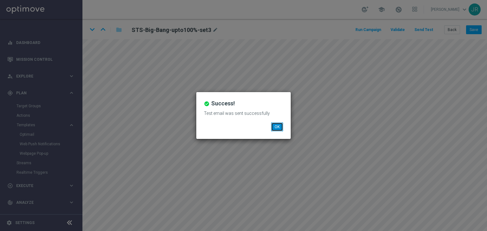
click at [275, 125] on button "OK" at bounding box center [277, 127] width 12 height 9
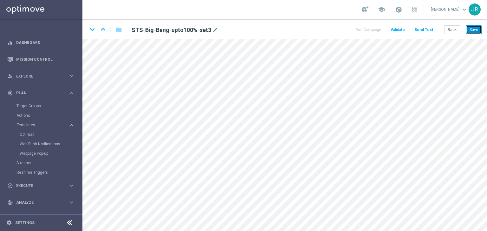
click at [475, 31] on button "Save" at bounding box center [474, 29] width 16 height 9
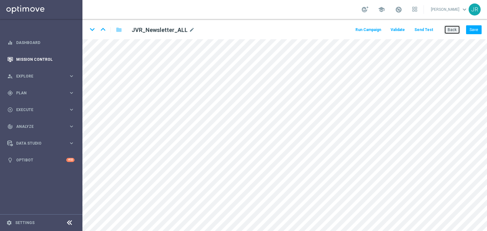
drag, startPoint x: 454, startPoint y: 29, endPoint x: 74, endPoint y: 51, distance: 379.9
click at [453, 29] on button "Back" at bounding box center [452, 29] width 16 height 9
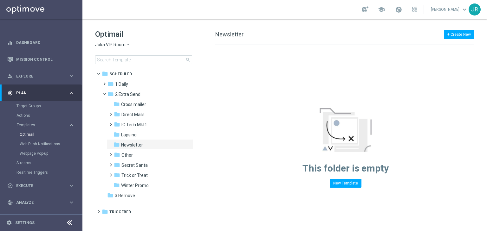
click at [98, 45] on span "Joka VIP Room" at bounding box center [110, 45] width 30 height 6
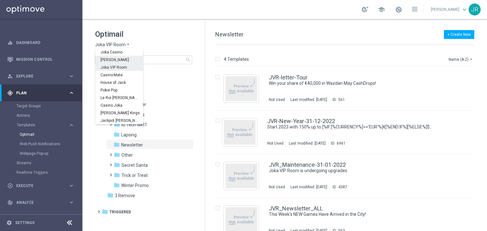
click at [0, 0] on span "[PERSON_NAME]" at bounding box center [0, 0] width 0 height 0
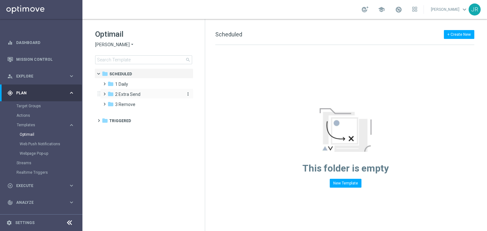
click at [132, 95] on span "2 Extra Send" at bounding box center [127, 95] width 25 height 6
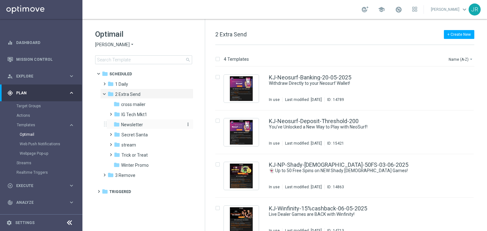
click at [127, 126] on span "Newsletter" at bounding box center [132, 125] width 22 height 6
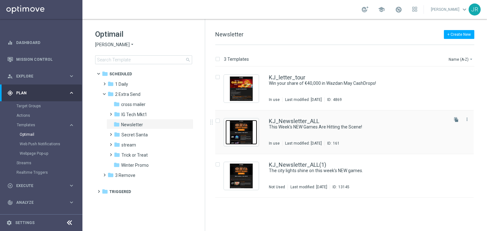
click at [240, 133] on img "Press SPACE to select this row." at bounding box center [241, 132] width 32 height 25
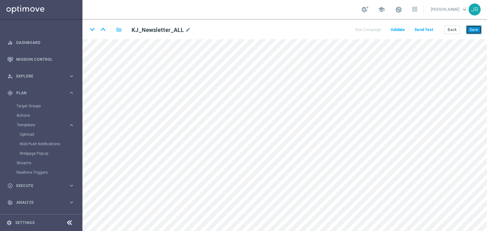
click at [472, 29] on button "Save" at bounding box center [474, 29] width 16 height 9
click at [475, 29] on button "Save" at bounding box center [474, 29] width 16 height 9
click at [470, 29] on button "Save" at bounding box center [474, 29] width 16 height 9
click at [473, 31] on button "Save" at bounding box center [474, 29] width 16 height 9
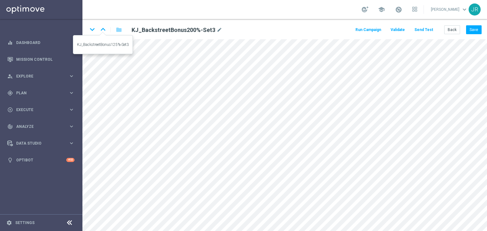
drag, startPoint x: 102, startPoint y: 31, endPoint x: 213, endPoint y: 108, distance: 135.6
click at [103, 31] on icon "keyboard_arrow_up" at bounding box center [103, 30] width 10 height 10
drag, startPoint x: 92, startPoint y: 29, endPoint x: 122, endPoint y: 107, distance: 82.8
click at [93, 29] on icon "keyboard_arrow_down" at bounding box center [92, 30] width 10 height 10
click at [471, 31] on button "Save" at bounding box center [474, 29] width 16 height 9
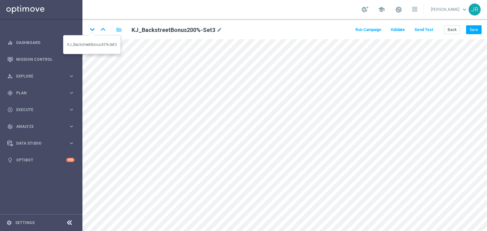
click at [89, 28] on icon "keyboard_arrow_down" at bounding box center [92, 30] width 10 height 10
click at [474, 29] on button "Save" at bounding box center [474, 29] width 16 height 9
click at [93, 30] on icon "keyboard_arrow_down" at bounding box center [92, 30] width 10 height 10
drag, startPoint x: 474, startPoint y: 29, endPoint x: 470, endPoint y: 35, distance: 6.2
click at [474, 30] on button "Save" at bounding box center [474, 29] width 16 height 9
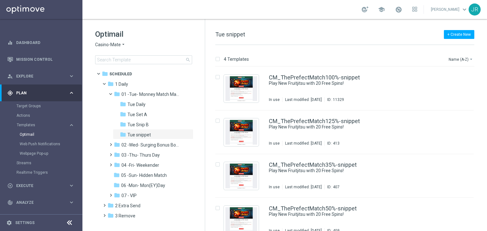
click at [105, 44] on span "Casino-Mate" at bounding box center [108, 45] width 26 height 6
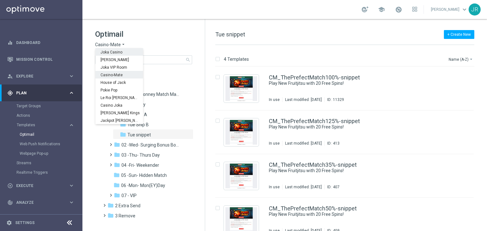
click at [0, 0] on span "Joka Casino" at bounding box center [0, 0] width 0 height 0
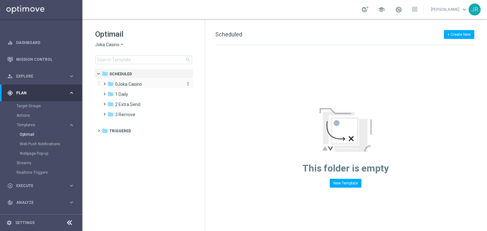
click at [120, 82] on span "0Joka Casino" at bounding box center [128, 84] width 27 height 6
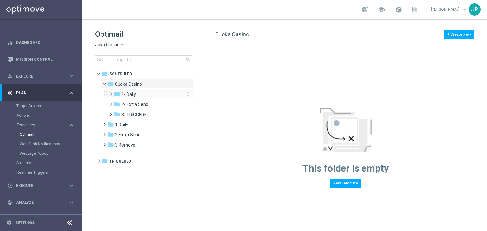
click at [128, 92] on span "1- Daily" at bounding box center [128, 95] width 15 height 6
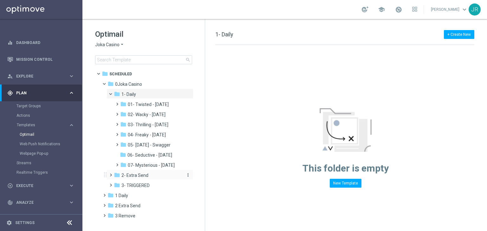
click at [141, 178] on span "2- Extra Send" at bounding box center [134, 176] width 27 height 6
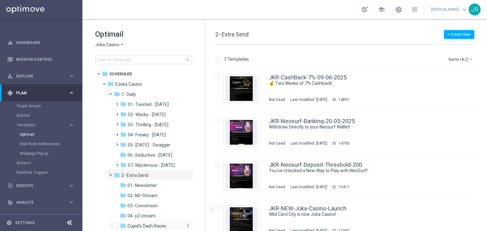
scroll to position [32, 0]
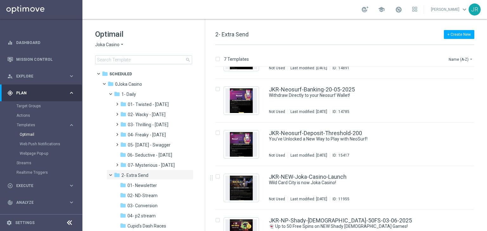
click at [156, 206] on span "03- Conversion" at bounding box center [142, 206] width 30 height 6
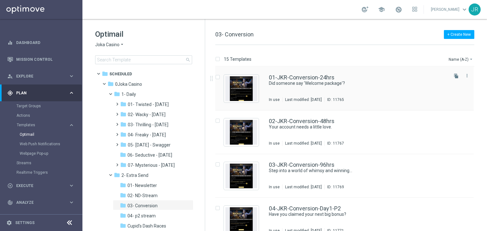
click at [316, 93] on div "01-JKR-Conversion-24hrs Did someone say 'Welcome package'? In use Last modified…" at bounding box center [358, 89] width 178 height 28
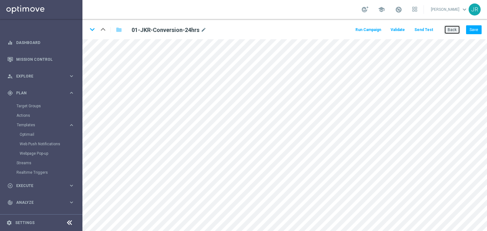
click at [452, 30] on button "Back" at bounding box center [452, 29] width 16 height 9
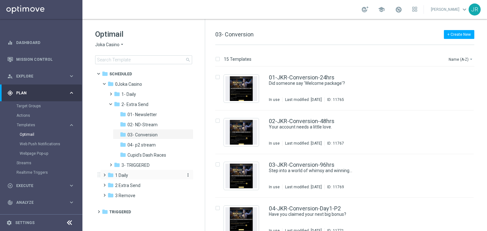
click at [126, 178] on span "1 Daily" at bounding box center [121, 176] width 13 height 6
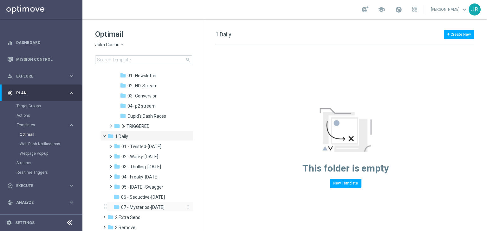
scroll to position [58, 0]
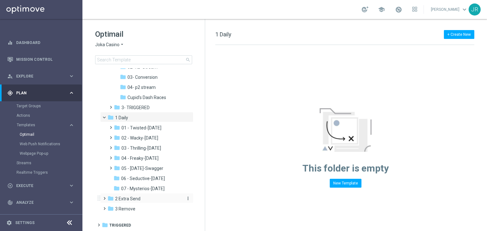
click at [133, 198] on span "2 Extra Send" at bounding box center [127, 199] width 25 height 6
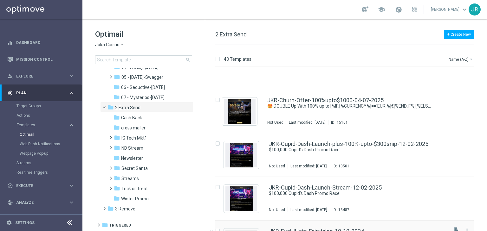
scroll to position [222, 0]
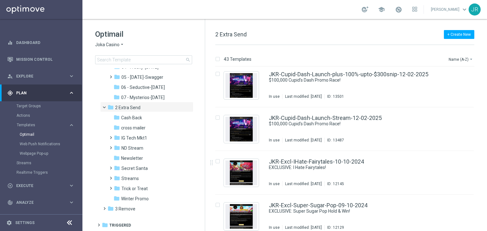
drag, startPoint x: 132, startPoint y: 176, endPoint x: 276, endPoint y: 167, distance: 143.8
click at [132, 177] on span "Streams" at bounding box center [129, 179] width 17 height 6
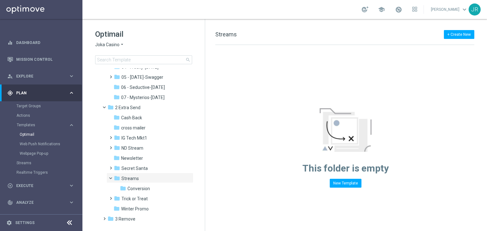
click at [142, 190] on span "Conversion" at bounding box center [138, 189] width 22 height 6
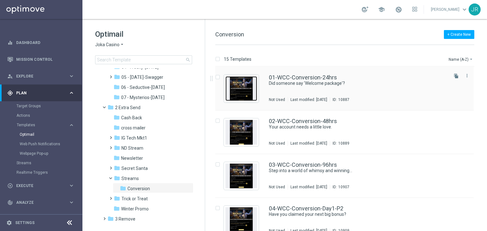
click at [251, 88] on img "Press SPACE to select this row." at bounding box center [241, 88] width 32 height 25
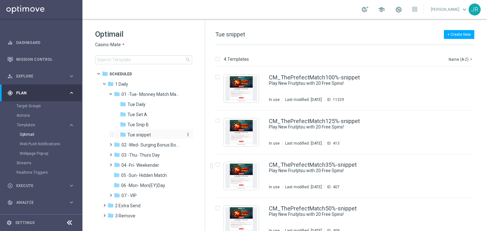
click at [135, 136] on span "Tue snippet" at bounding box center [138, 135] width 23 height 6
drag, startPoint x: 137, startPoint y: 104, endPoint x: 233, endPoint y: 126, distance: 97.6
click at [137, 104] on span "Tue Daily" at bounding box center [136, 105] width 18 height 6
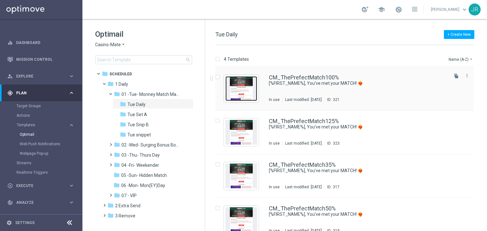
click at [241, 94] on img "Press SPACE to select this row." at bounding box center [241, 88] width 32 height 25
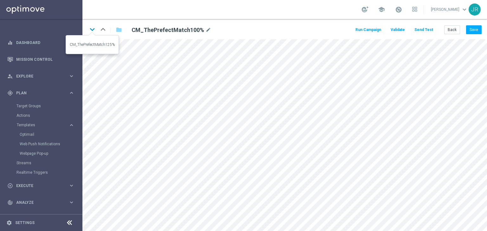
click at [93, 30] on icon "keyboard_arrow_down" at bounding box center [92, 30] width 10 height 10
click at [90, 33] on icon "keyboard_arrow_down" at bounding box center [92, 30] width 10 height 10
click at [93, 32] on icon "keyboard_arrow_down" at bounding box center [92, 30] width 10 height 10
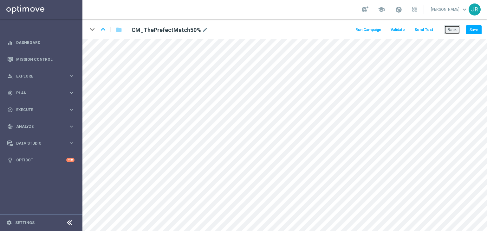
click at [454, 29] on button "Back" at bounding box center [452, 29] width 16 height 9
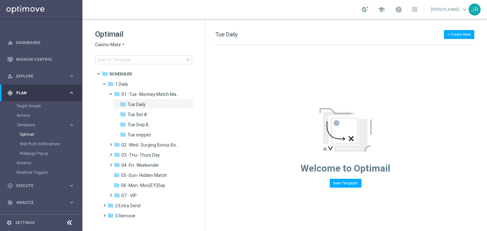
click at [113, 43] on span "Casino-Mate" at bounding box center [108, 45] width 26 height 6
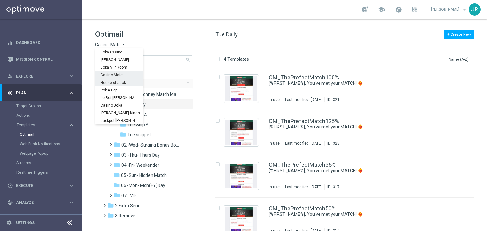
click at [0, 0] on span "House of Jack" at bounding box center [0, 0] width 0 height 0
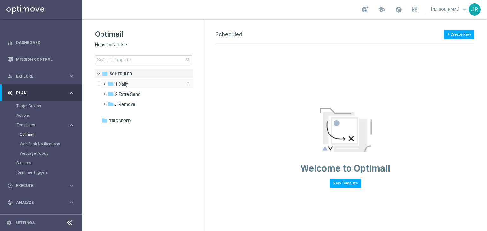
click at [126, 86] on span "1 Daily" at bounding box center [121, 84] width 13 height 6
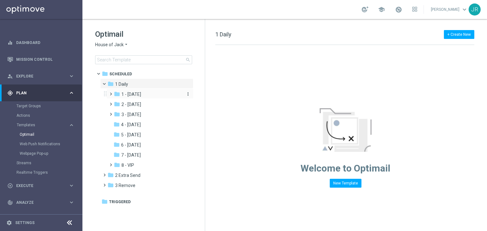
click at [135, 98] on div "folder 1 - Tuesday more_vert" at bounding box center [149, 94] width 87 height 10
click at [136, 95] on span "1 - Tuesday" at bounding box center [131, 95] width 20 height 6
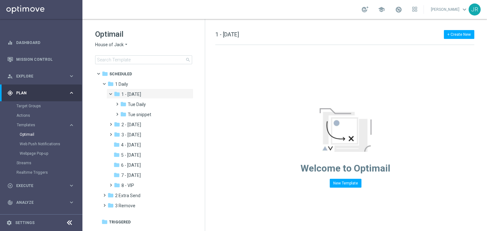
drag, startPoint x: 129, startPoint y: 103, endPoint x: 255, endPoint y: 106, distance: 126.1
click at [129, 103] on span "Tue Daily" at bounding box center [137, 105] width 18 height 6
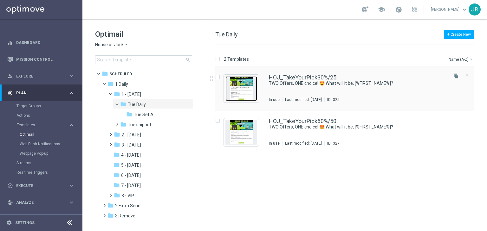
click at [242, 85] on img "Press SPACE to select this row." at bounding box center [241, 88] width 32 height 25
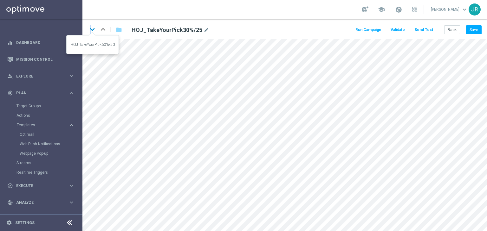
click at [91, 29] on icon "keyboard_arrow_down" at bounding box center [92, 30] width 10 height 10
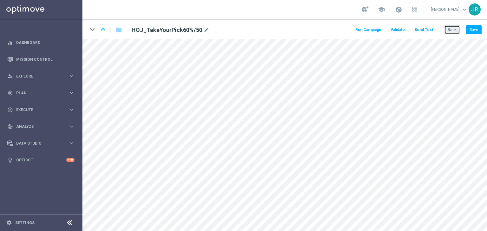
click at [448, 30] on button "Back" at bounding box center [452, 29] width 16 height 9
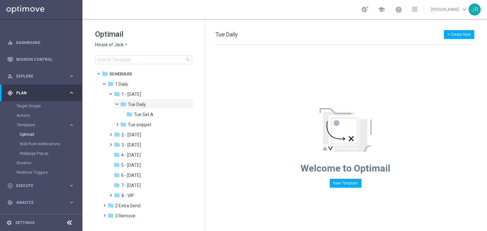
click at [112, 43] on span "House of Jack" at bounding box center [109, 45] width 29 height 6
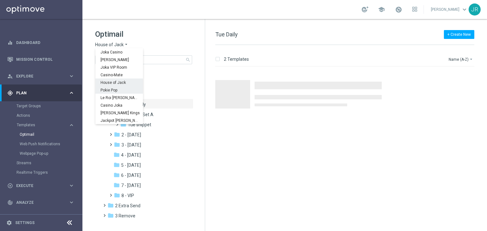
click at [0, 0] on span "Pokie Pop" at bounding box center [0, 0] width 0 height 0
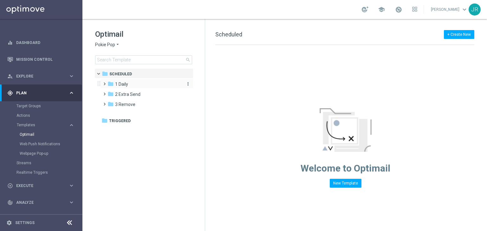
click at [126, 86] on span "1 Daily" at bounding box center [121, 84] width 13 height 6
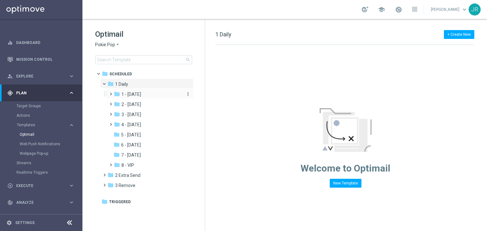
click at [133, 94] on span "1 - Tuesday" at bounding box center [131, 95] width 20 height 6
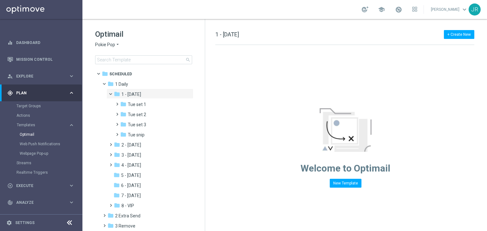
drag, startPoint x: 140, startPoint y: 123, endPoint x: 302, endPoint y: 138, distance: 162.0
click at [141, 124] on span "Tue set 3" at bounding box center [137, 125] width 18 height 6
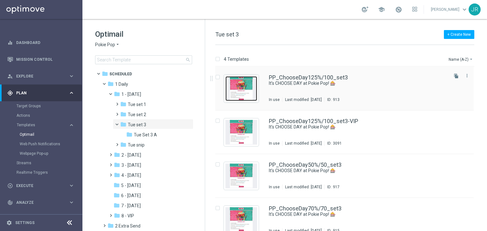
click at [239, 90] on img "Press SPACE to select this row." at bounding box center [241, 88] width 32 height 25
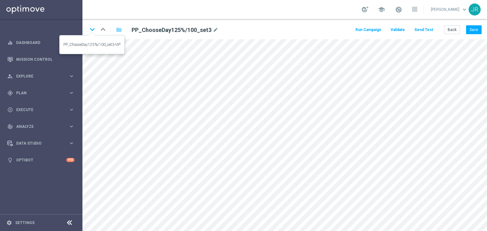
drag, startPoint x: 92, startPoint y: 28, endPoint x: 141, endPoint y: 59, distance: 57.8
click at [92, 29] on icon "keyboard_arrow_down" at bounding box center [92, 30] width 10 height 10
click at [90, 28] on icon "keyboard_arrow_down" at bounding box center [92, 30] width 10 height 10
click at [94, 29] on icon "keyboard_arrow_down" at bounding box center [92, 30] width 10 height 10
click at [450, 32] on button "Back" at bounding box center [452, 29] width 16 height 9
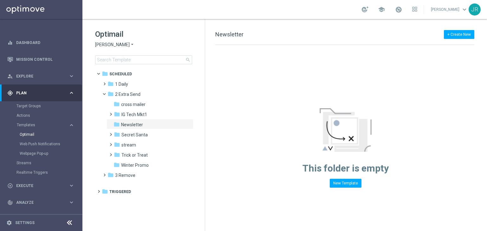
click at [105, 45] on span "[PERSON_NAME]" at bounding box center [112, 45] width 35 height 6
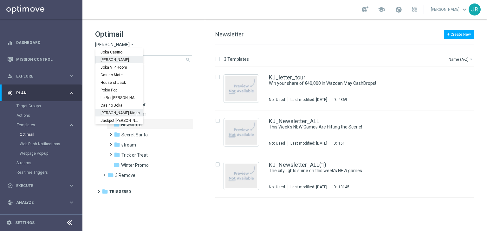
click at [0, 0] on span "[PERSON_NAME] Kings" at bounding box center [0, 0] width 0 height 0
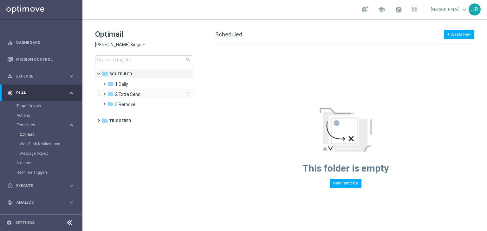
click at [125, 94] on span "2 Extra Send" at bounding box center [127, 95] width 25 height 6
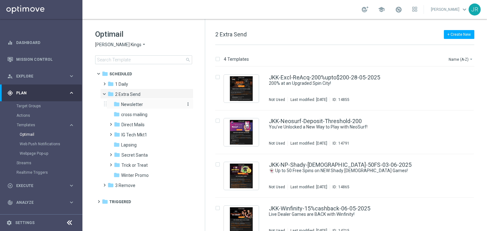
click at [127, 103] on span "Newsletter" at bounding box center [132, 105] width 22 height 6
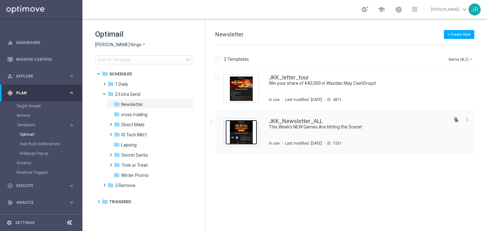
click at [252, 133] on img "Press SPACE to select this row." at bounding box center [241, 132] width 32 height 25
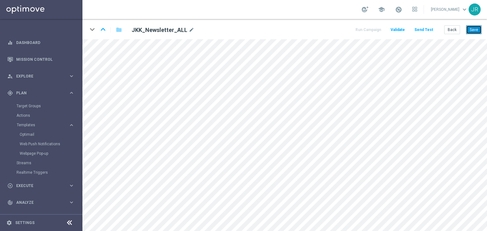
click at [476, 30] on button "Save" at bounding box center [474, 29] width 16 height 9
click at [473, 31] on button "Save" at bounding box center [474, 29] width 16 height 9
click at [479, 30] on button "Save" at bounding box center [474, 29] width 16 height 9
click at [473, 31] on button "Save" at bounding box center [474, 29] width 16 height 9
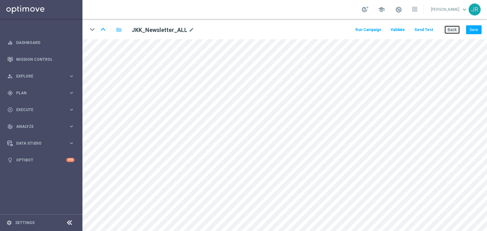
drag, startPoint x: 455, startPoint y: 31, endPoint x: 452, endPoint y: 35, distance: 4.4
click at [455, 31] on button "Back" at bounding box center [452, 29] width 16 height 9
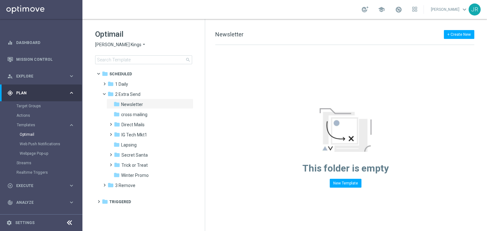
click at [126, 46] on span "[PERSON_NAME] Kings" at bounding box center [118, 45] width 46 height 6
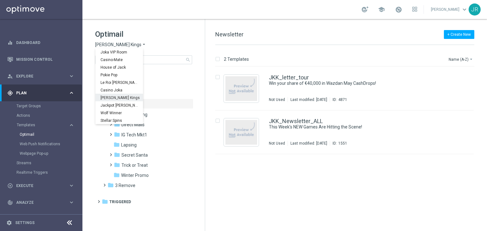
scroll to position [23, 0]
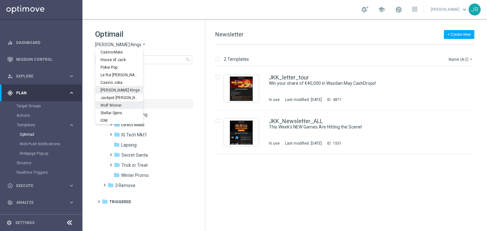
click at [0, 0] on span "Wolf Winner" at bounding box center [0, 0] width 0 height 0
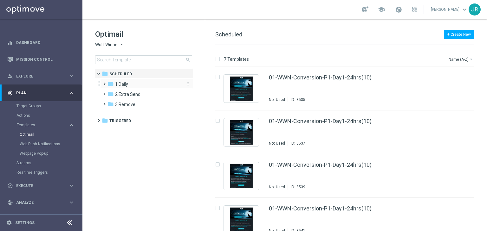
click at [127, 85] on span "1 Daily" at bounding box center [121, 84] width 13 height 6
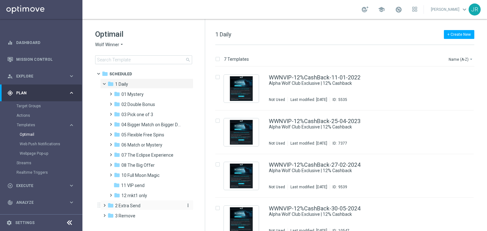
click at [141, 202] on div "folder 2 Extra Send" at bounding box center [143, 205] width 73 height 7
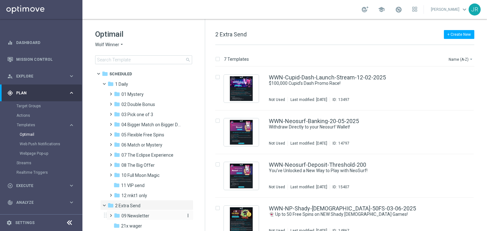
click at [139, 216] on span "09 Newsletter" at bounding box center [135, 216] width 28 height 6
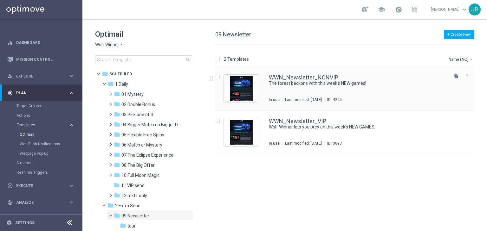
click at [294, 89] on div "WWN_Newsletter_NONVIP The forest beckons with this week’s NEW games! In use Las…" at bounding box center [358, 89] width 178 height 28
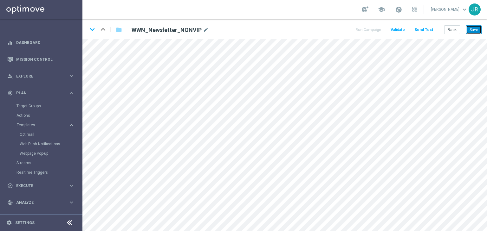
drag, startPoint x: 472, startPoint y: 28, endPoint x: 474, endPoint y: 35, distance: 7.5
click at [473, 29] on button "Save" at bounding box center [474, 29] width 16 height 9
click at [475, 32] on button "Save" at bounding box center [474, 29] width 16 height 9
click at [477, 27] on button "Save" at bounding box center [474, 29] width 16 height 9
click at [472, 30] on button "Save" at bounding box center [474, 29] width 16 height 9
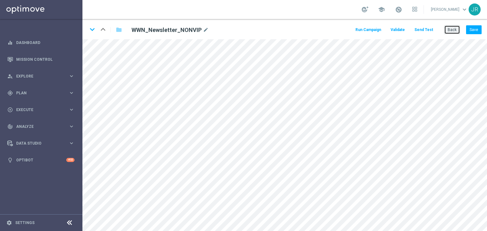
click at [451, 31] on button "Back" at bounding box center [452, 29] width 16 height 9
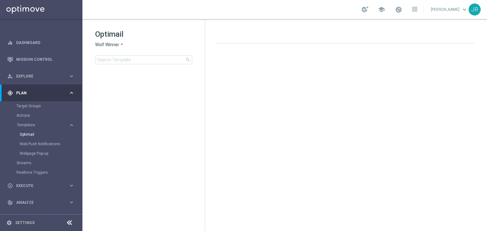
click at [100, 44] on span "Wolf Winner" at bounding box center [107, 45] width 24 height 6
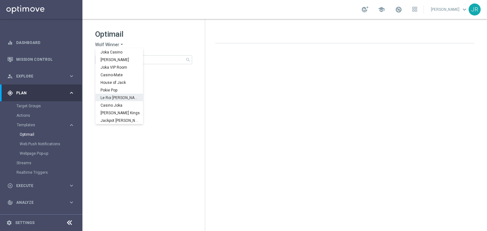
scroll to position [23, 0]
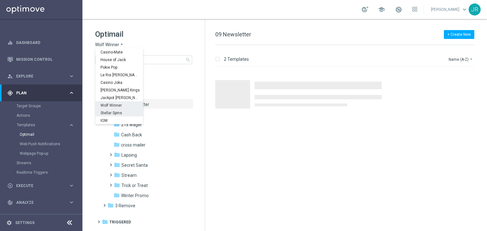
click at [105, 116] on div "Stellar Spins" at bounding box center [119, 113] width 48 height 8
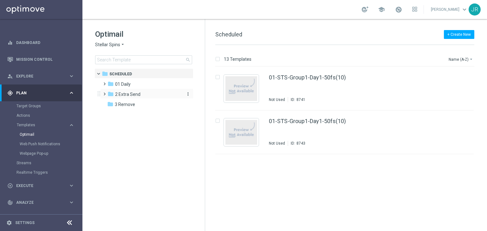
click at [127, 93] on span "2 Extra Send" at bounding box center [127, 95] width 25 height 6
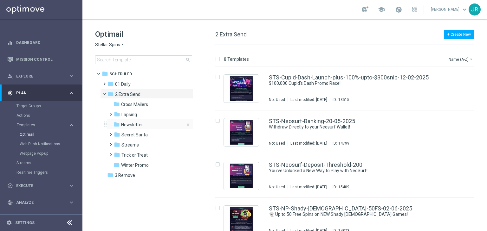
click at [126, 121] on div "folder Newsletter" at bounding box center [146, 124] width 67 height 7
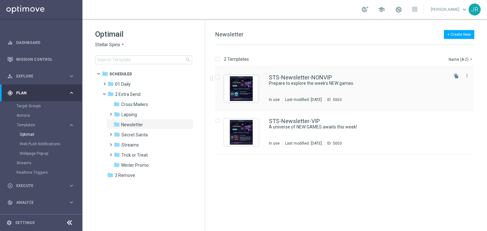
click at [308, 88] on div "STS-Newsletter-NONVIP Prepare to explore the week’s NEW games. In use Last modi…" at bounding box center [358, 89] width 178 height 28
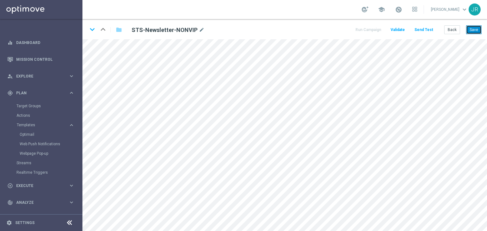
click at [476, 29] on button "Save" at bounding box center [474, 29] width 16 height 9
click at [474, 27] on button "Save" at bounding box center [474, 29] width 16 height 9
click at [473, 29] on button "Save" at bounding box center [474, 29] width 16 height 9
drag, startPoint x: 475, startPoint y: 31, endPoint x: 471, endPoint y: 31, distance: 4.4
click at [475, 31] on button "Save" at bounding box center [474, 29] width 16 height 9
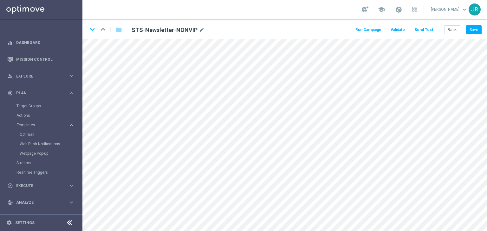
click at [420, 31] on button "Send Test" at bounding box center [423, 30] width 21 height 9
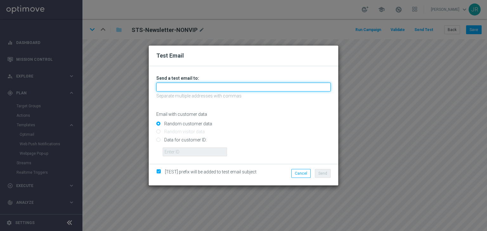
click at [168, 88] on input "text" at bounding box center [243, 87] width 174 height 9
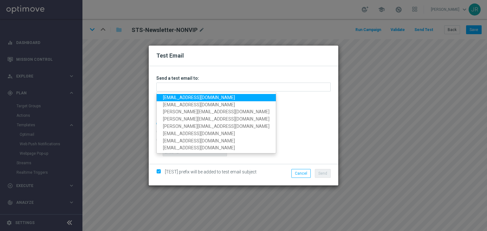
click at [169, 97] on link "[EMAIL_ADDRESS][DOMAIN_NAME]" at bounding box center [216, 97] width 119 height 7
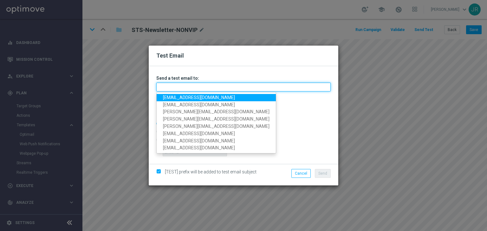
type input "[EMAIL_ADDRESS][DOMAIN_NAME]"
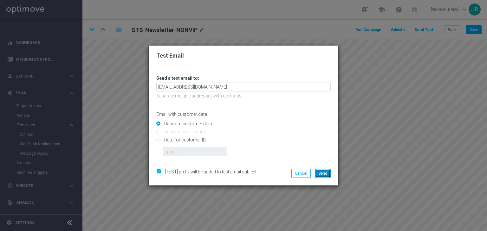
click at [323, 175] on span "Send" at bounding box center [322, 173] width 9 height 4
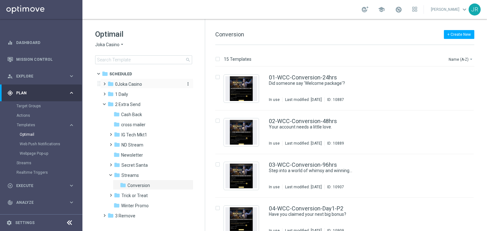
click at [128, 86] on span "0Joka Casino" at bounding box center [128, 84] width 27 height 6
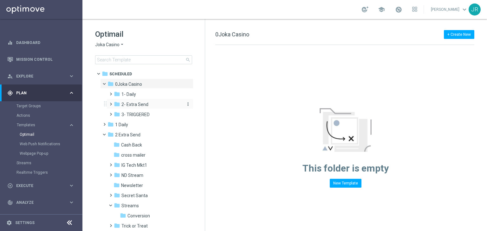
click at [135, 105] on span "2- Extra Send" at bounding box center [134, 105] width 27 height 6
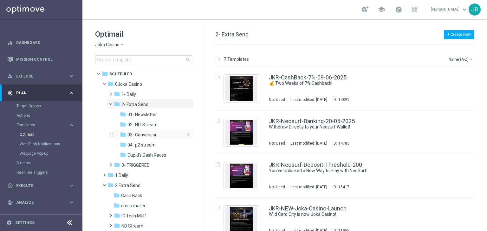
click at [140, 136] on span "03- Conversion" at bounding box center [142, 135] width 30 height 6
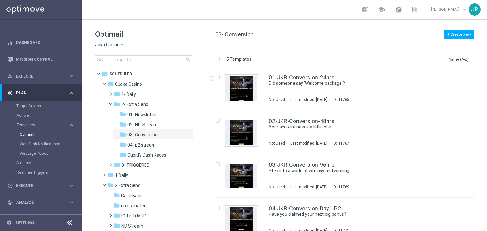
click at [359, 90] on div "01-JKR-Conversion-24hrs Did someone say 'Welcome package'? Not Used Last modifi…" at bounding box center [358, 89] width 178 height 28
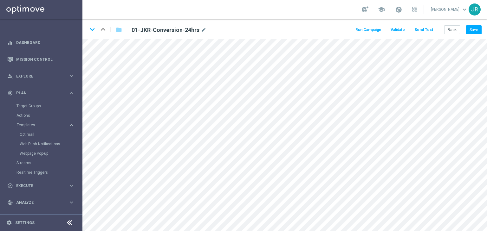
click at [426, 28] on button "Send Test" at bounding box center [423, 30] width 21 height 9
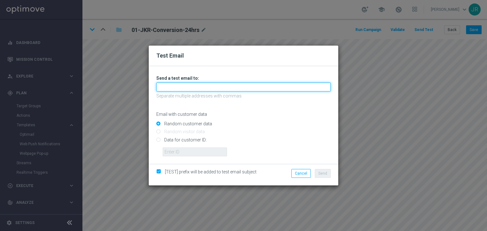
click at [210, 87] on input "text" at bounding box center [243, 87] width 174 height 9
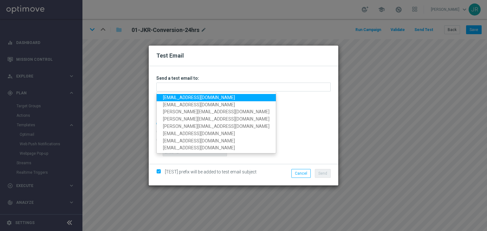
click at [171, 98] on link "[EMAIL_ADDRESS][DOMAIN_NAME]" at bounding box center [216, 97] width 119 height 7
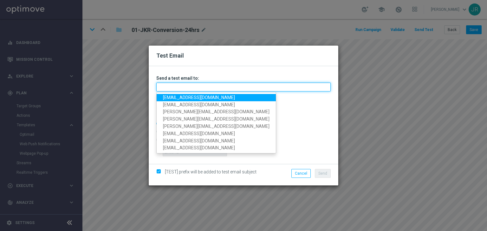
type input "[EMAIL_ADDRESS][DOMAIN_NAME]"
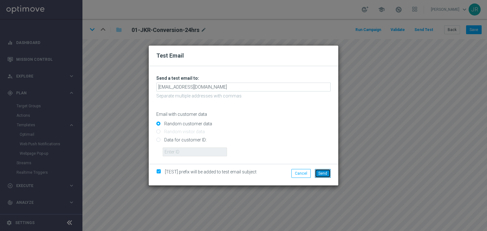
click at [322, 174] on span "Send" at bounding box center [322, 173] width 9 height 4
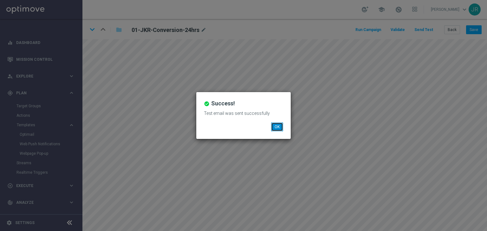
click at [278, 126] on button "OK" at bounding box center [277, 127] width 12 height 9
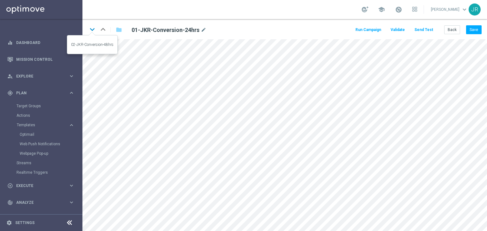
click at [93, 28] on icon "keyboard_arrow_down" at bounding box center [92, 30] width 10 height 10
click at [425, 30] on button "Send Test" at bounding box center [423, 30] width 21 height 9
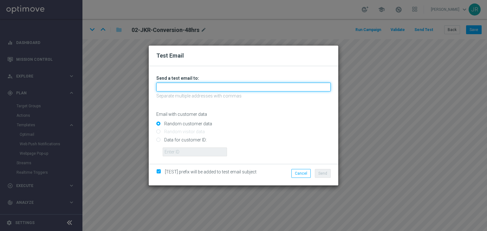
drag, startPoint x: 202, startPoint y: 86, endPoint x: 190, endPoint y: 90, distance: 12.4
click at [202, 86] on input "text" at bounding box center [243, 87] width 174 height 9
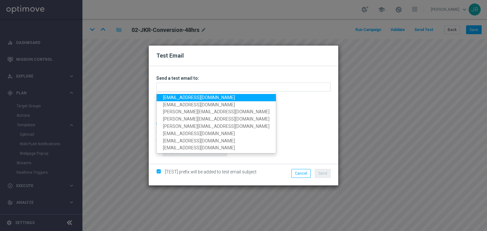
drag, startPoint x: 174, startPoint y: 97, endPoint x: 185, endPoint y: 100, distance: 11.9
click at [174, 97] on link "[EMAIL_ADDRESS][DOMAIN_NAME]" at bounding box center [216, 97] width 119 height 7
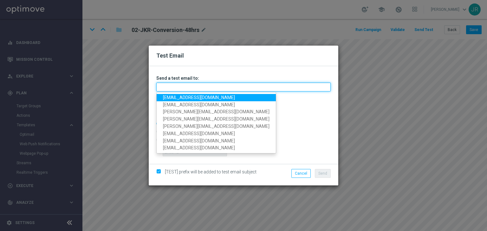
type input "[EMAIL_ADDRESS][DOMAIN_NAME]"
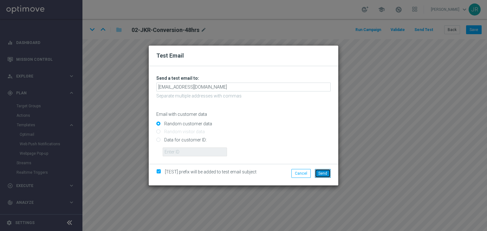
click at [326, 175] on span "Send" at bounding box center [322, 173] width 9 height 4
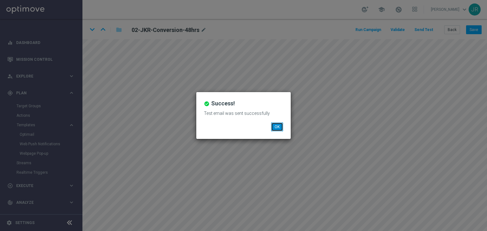
click at [272, 127] on button "OK" at bounding box center [277, 127] width 12 height 9
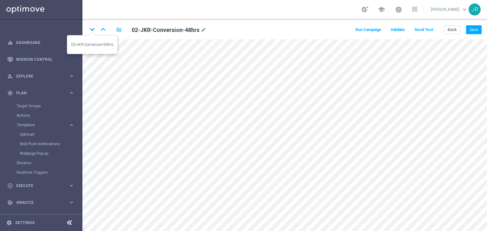
click at [91, 30] on icon "keyboard_arrow_down" at bounding box center [92, 30] width 10 height 10
click at [419, 31] on button "Send Test" at bounding box center [423, 30] width 21 height 9
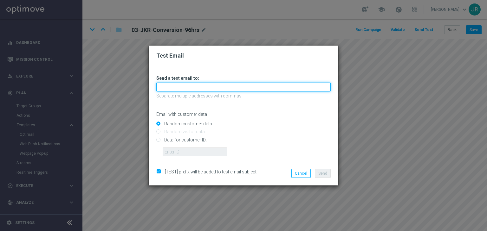
click at [223, 87] on input "text" at bounding box center [243, 87] width 174 height 9
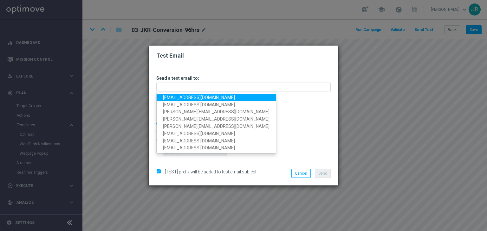
click at [177, 99] on link "[EMAIL_ADDRESS][DOMAIN_NAME]" at bounding box center [216, 97] width 119 height 7
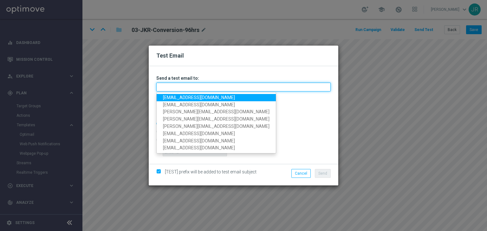
type input "[EMAIL_ADDRESS][DOMAIN_NAME]"
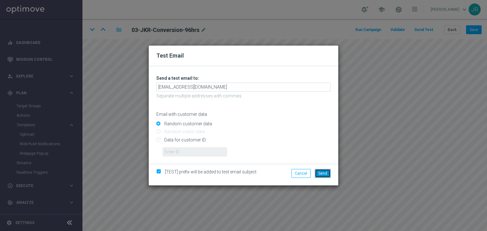
click at [319, 174] on span "Send" at bounding box center [322, 173] width 9 height 4
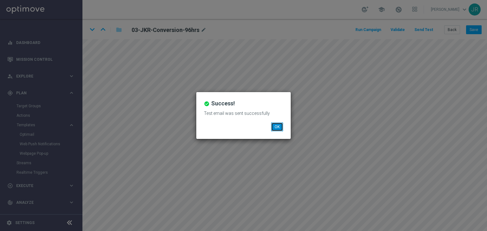
click at [273, 128] on button "OK" at bounding box center [277, 127] width 12 height 9
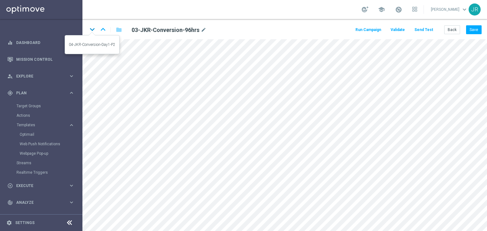
click at [91, 29] on icon "keyboard_arrow_down" at bounding box center [92, 30] width 10 height 10
click at [425, 31] on button "Send Test" at bounding box center [423, 30] width 21 height 9
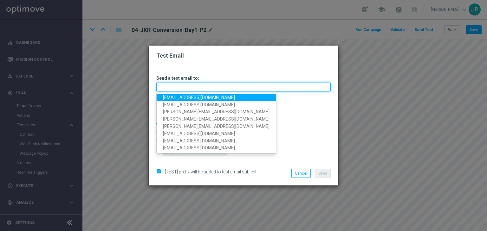
drag, startPoint x: 191, startPoint y: 86, endPoint x: 168, endPoint y: 93, distance: 23.5
click at [191, 86] on input "text" at bounding box center [243, 87] width 174 height 9
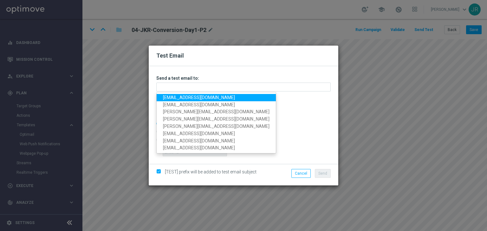
drag, startPoint x: 167, startPoint y: 94, endPoint x: 176, endPoint y: 99, distance: 9.7
click at [167, 94] on link "[EMAIL_ADDRESS][DOMAIN_NAME]" at bounding box center [216, 97] width 119 height 7
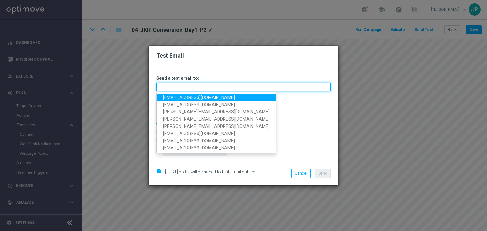
type input "[EMAIL_ADDRESS][DOMAIN_NAME]"
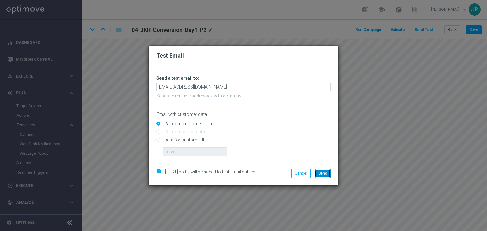
click at [319, 175] on span "Send" at bounding box center [322, 173] width 9 height 4
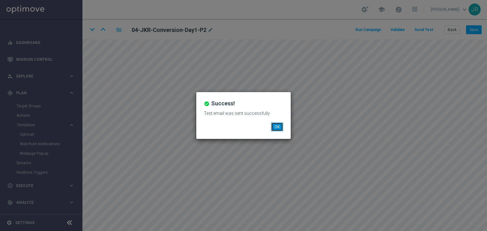
click at [276, 125] on button "OK" at bounding box center [277, 127] width 12 height 9
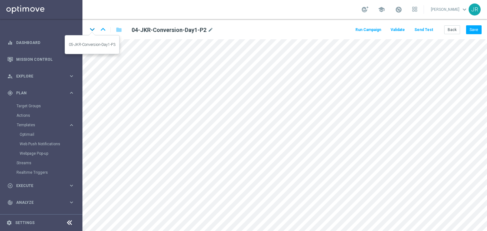
click at [90, 29] on icon "keyboard_arrow_down" at bounding box center [92, 30] width 10 height 10
click at [425, 29] on button "Send Test" at bounding box center [423, 30] width 21 height 9
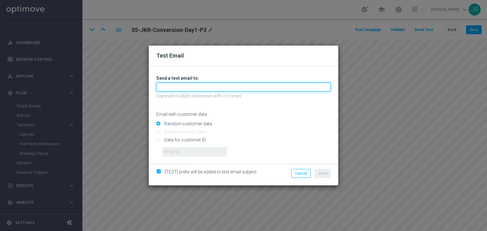
click at [239, 89] on input "text" at bounding box center [243, 87] width 174 height 9
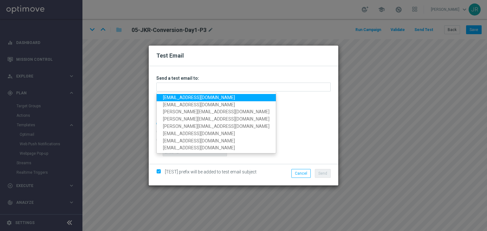
click at [171, 97] on link "[EMAIL_ADDRESS][DOMAIN_NAME]" at bounding box center [216, 97] width 119 height 7
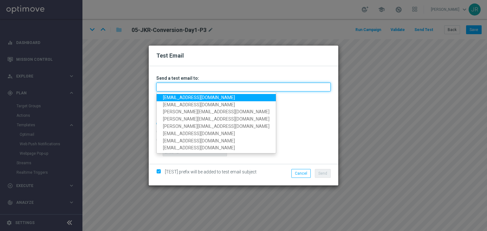
type input "[EMAIL_ADDRESS][DOMAIN_NAME]"
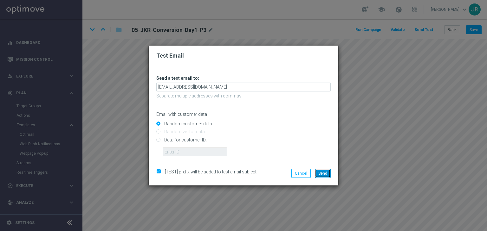
click at [318, 173] on span "Send" at bounding box center [322, 173] width 9 height 4
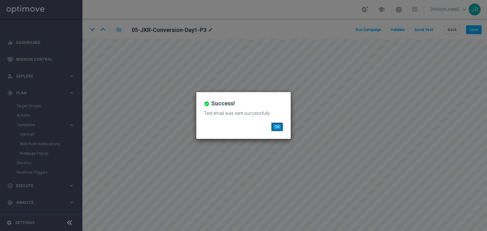
click at [277, 129] on button "OK" at bounding box center [277, 127] width 12 height 9
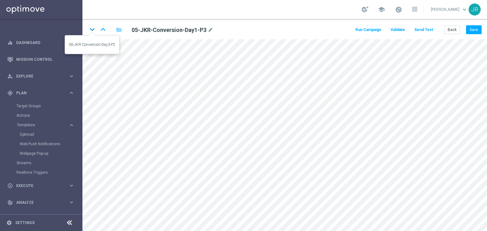
click at [92, 28] on icon "keyboard_arrow_down" at bounding box center [92, 30] width 10 height 10
click at [428, 31] on button "Send Test" at bounding box center [423, 30] width 21 height 9
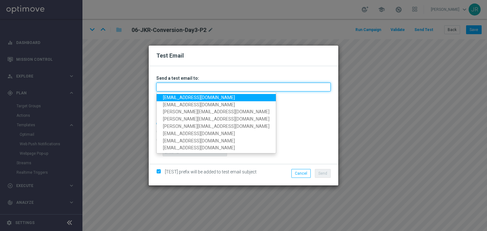
drag, startPoint x: 205, startPoint y: 85, endPoint x: 195, endPoint y: 91, distance: 11.6
click at [205, 85] on input "text" at bounding box center [243, 87] width 174 height 9
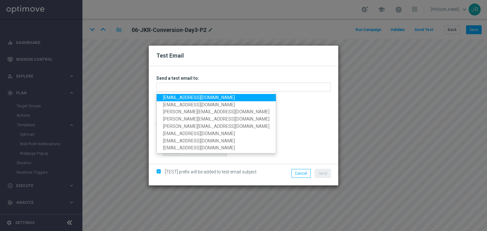
drag, startPoint x: 179, startPoint y: 98, endPoint x: 184, endPoint y: 98, distance: 4.8
click at [179, 98] on link "[EMAIL_ADDRESS][DOMAIN_NAME]" at bounding box center [216, 97] width 119 height 7
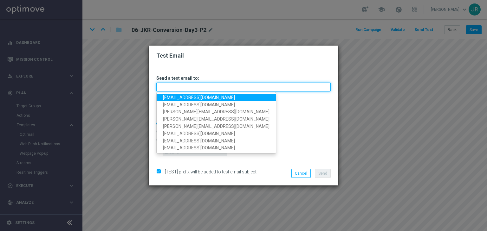
type input "[EMAIL_ADDRESS][DOMAIN_NAME]"
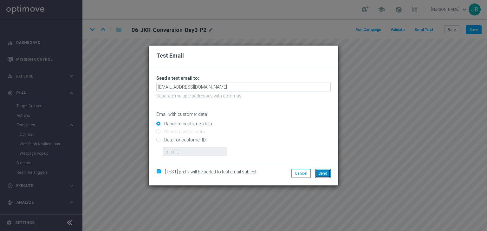
click at [325, 172] on span "Send" at bounding box center [322, 173] width 9 height 4
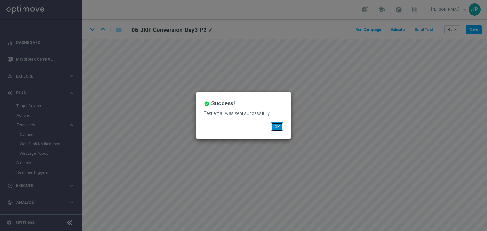
click at [278, 125] on button "OK" at bounding box center [277, 127] width 12 height 9
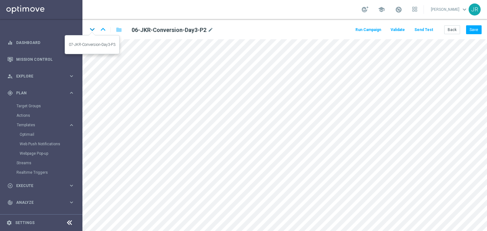
click at [93, 30] on icon "keyboard_arrow_down" at bounding box center [92, 30] width 10 height 10
click at [428, 30] on button "Send Test" at bounding box center [423, 30] width 21 height 9
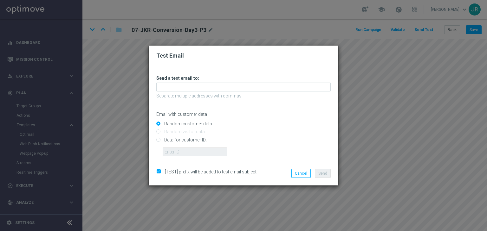
click at [207, 92] on div "Unable to send test email. If this problem persists, contact your CSM for assis…" at bounding box center [243, 115] width 174 height 81
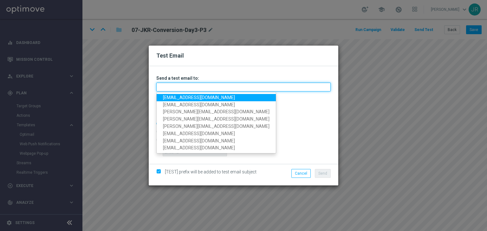
click at [205, 89] on input "text" at bounding box center [243, 87] width 174 height 9
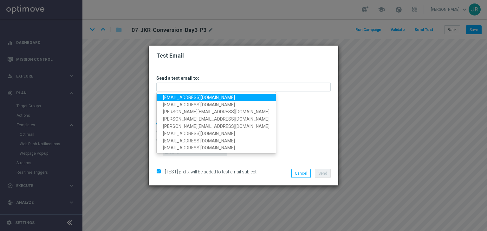
drag, startPoint x: 171, startPoint y: 99, endPoint x: 180, endPoint y: 100, distance: 9.2
click at [171, 99] on link "[EMAIL_ADDRESS][DOMAIN_NAME]" at bounding box center [216, 97] width 119 height 7
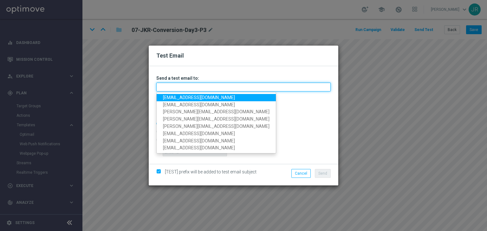
type input "[EMAIL_ADDRESS][DOMAIN_NAME]"
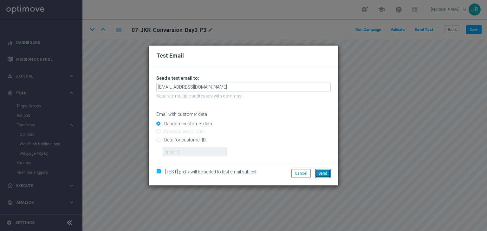
click at [323, 176] on button "Send" at bounding box center [323, 173] width 16 height 9
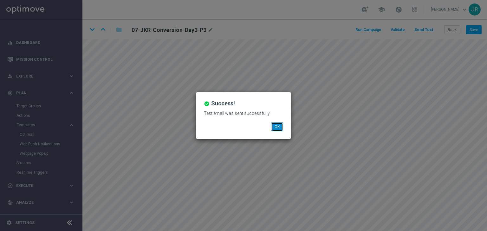
click at [281, 127] on button "OK" at bounding box center [277, 127] width 12 height 9
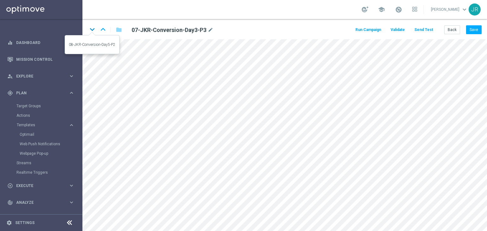
click at [94, 29] on icon "keyboard_arrow_down" at bounding box center [92, 30] width 10 height 10
click at [431, 31] on button "Send Test" at bounding box center [423, 30] width 21 height 9
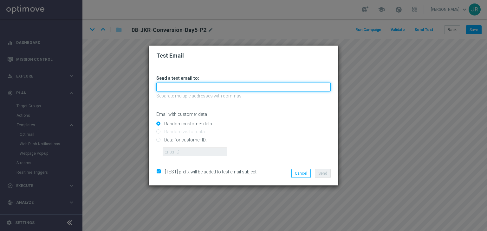
drag, startPoint x: 214, startPoint y: 86, endPoint x: 201, endPoint y: 89, distance: 14.1
click at [214, 86] on input "text" at bounding box center [243, 87] width 174 height 9
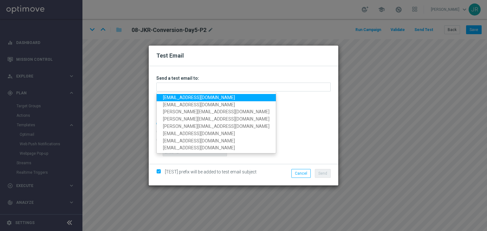
click at [169, 97] on link "[EMAIL_ADDRESS][DOMAIN_NAME]" at bounding box center [216, 97] width 119 height 7
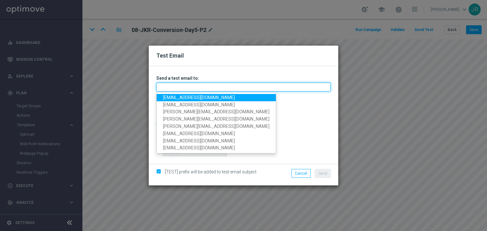
type input "[EMAIL_ADDRESS][DOMAIN_NAME]"
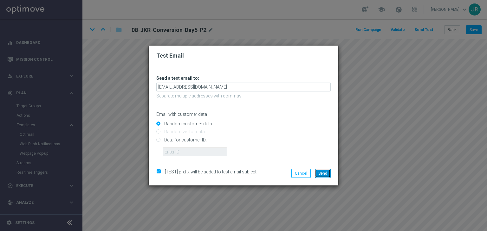
click at [321, 172] on span "Send" at bounding box center [322, 173] width 9 height 4
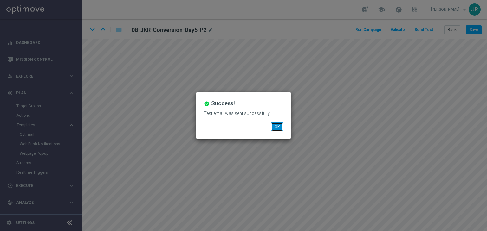
click at [280, 129] on button "OK" at bounding box center [277, 127] width 12 height 9
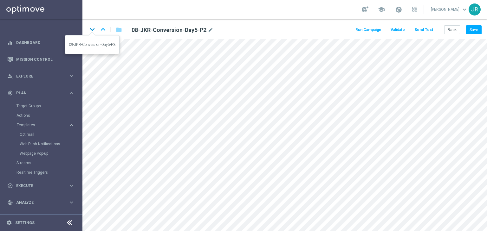
click at [93, 29] on icon "keyboard_arrow_down" at bounding box center [92, 30] width 10 height 10
click at [421, 29] on button "Send Test" at bounding box center [423, 30] width 21 height 9
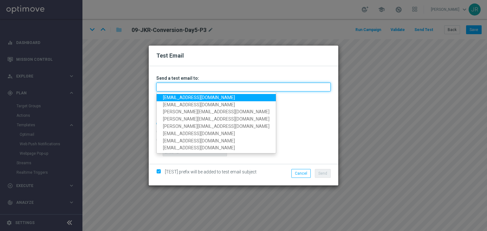
drag, startPoint x: 191, startPoint y: 88, endPoint x: 181, endPoint y: 94, distance: 11.3
click at [191, 88] on input "text" at bounding box center [243, 87] width 174 height 9
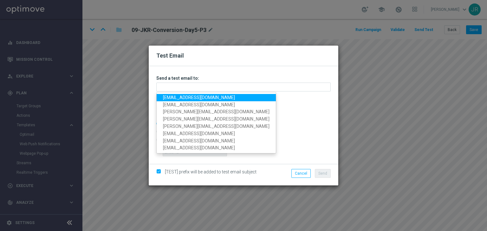
drag, startPoint x: 176, startPoint y: 99, endPoint x: 259, endPoint y: 140, distance: 92.8
click at [176, 99] on link "[EMAIL_ADDRESS][DOMAIN_NAME]" at bounding box center [216, 97] width 119 height 7
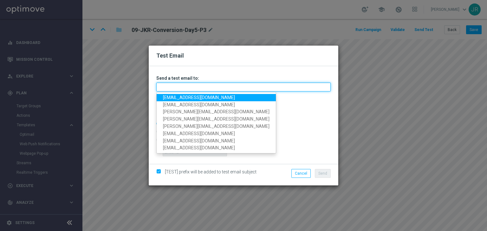
type input "[EMAIL_ADDRESS][DOMAIN_NAME]"
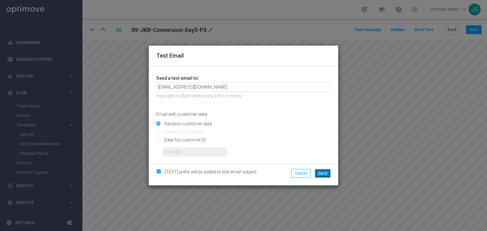
click at [326, 173] on span "Send" at bounding box center [322, 173] width 9 height 4
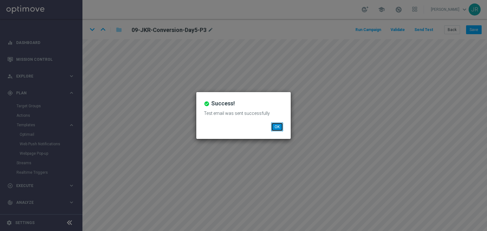
click at [281, 124] on button "OK" at bounding box center [277, 127] width 12 height 9
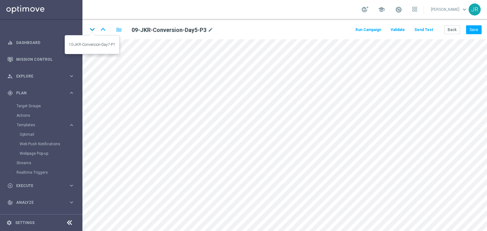
click at [92, 31] on icon "keyboard_arrow_down" at bounding box center [92, 30] width 10 height 10
click at [419, 31] on button "Send Test" at bounding box center [423, 30] width 21 height 9
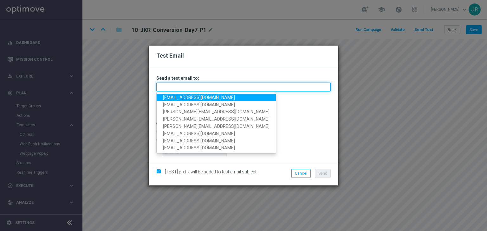
click at [168, 88] on input "text" at bounding box center [243, 87] width 174 height 9
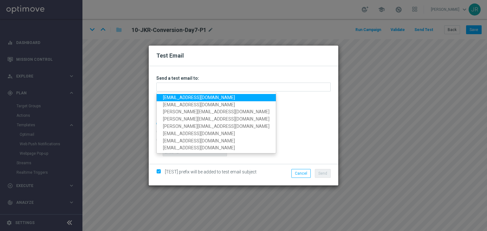
click at [166, 97] on link "[EMAIL_ADDRESS][DOMAIN_NAME]" at bounding box center [216, 97] width 119 height 7
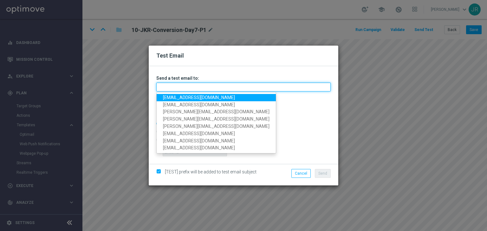
type input "[EMAIL_ADDRESS][DOMAIN_NAME]"
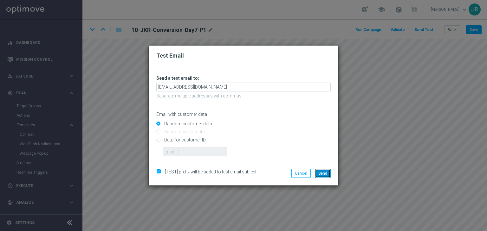
click at [325, 177] on button "Send" at bounding box center [323, 173] width 16 height 9
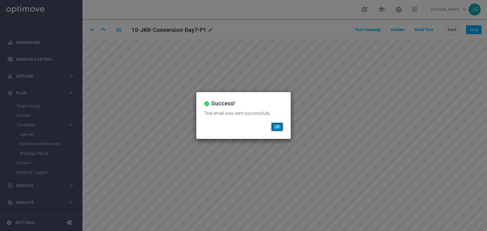
click at [275, 126] on button "OK" at bounding box center [277, 127] width 12 height 9
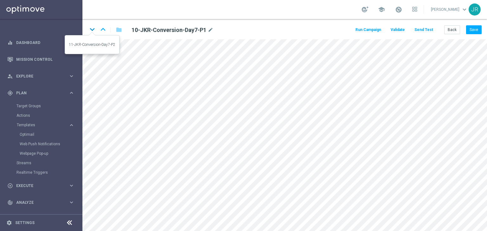
click at [93, 28] on icon "keyboard_arrow_down" at bounding box center [92, 30] width 10 height 10
click at [423, 32] on button "Send Test" at bounding box center [423, 30] width 21 height 9
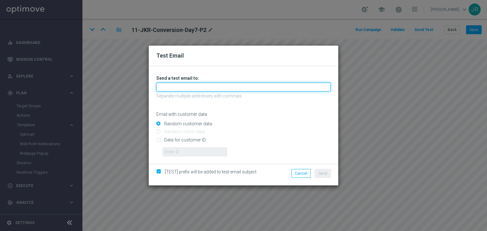
click at [163, 86] on input "text" at bounding box center [243, 87] width 174 height 9
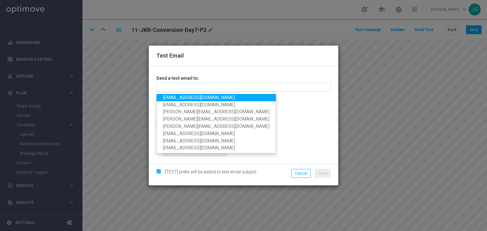
click at [167, 100] on link "[EMAIL_ADDRESS][DOMAIN_NAME]" at bounding box center [216, 97] width 119 height 7
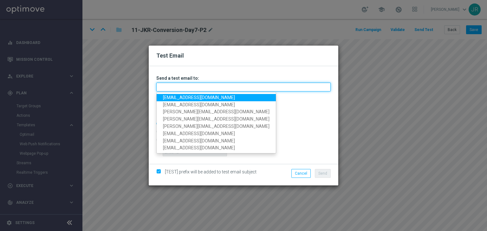
type input "[EMAIL_ADDRESS][DOMAIN_NAME]"
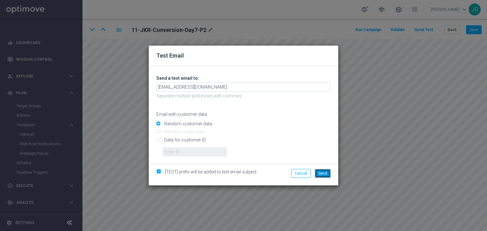
click at [325, 175] on span "Send" at bounding box center [322, 173] width 9 height 4
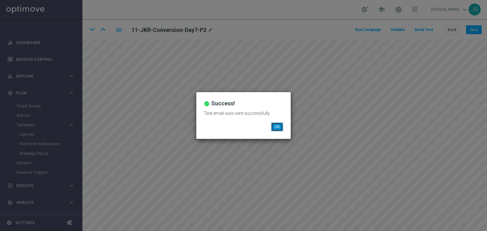
click at [281, 125] on button "OK" at bounding box center [277, 127] width 12 height 9
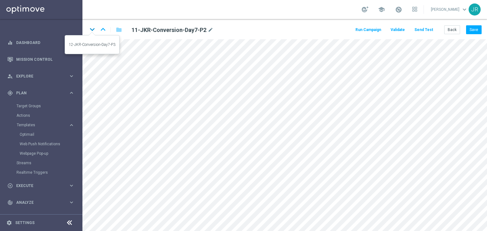
click at [93, 26] on icon "keyboard_arrow_down" at bounding box center [92, 30] width 10 height 10
click at [425, 29] on button "Send Test" at bounding box center [423, 30] width 21 height 9
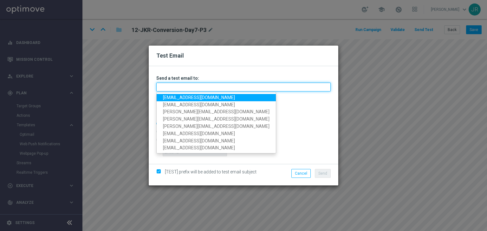
click at [220, 90] on input "text" at bounding box center [243, 87] width 174 height 9
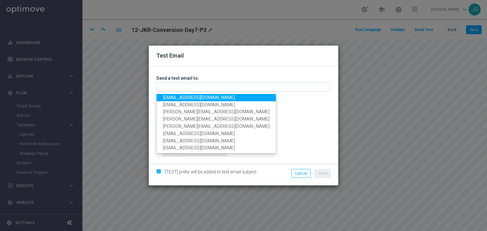
click at [175, 99] on link "[EMAIL_ADDRESS][DOMAIN_NAME]" at bounding box center [216, 97] width 119 height 7
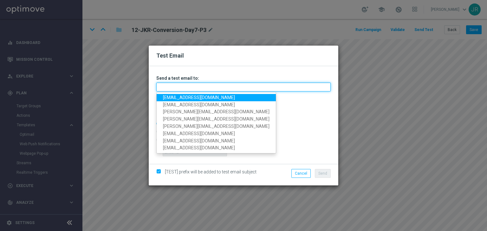
type input "[EMAIL_ADDRESS][DOMAIN_NAME]"
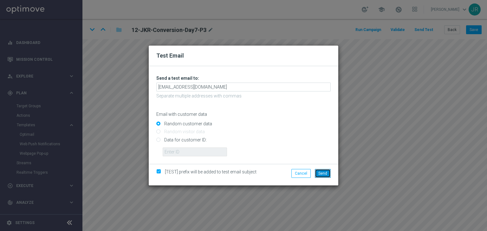
click at [326, 174] on span "Send" at bounding box center [322, 173] width 9 height 4
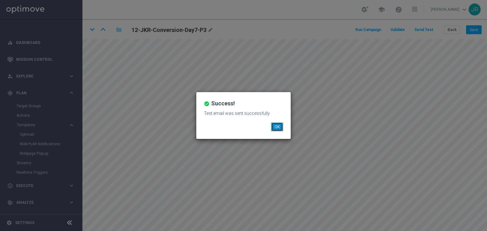
click at [278, 124] on button "OK" at bounding box center [277, 127] width 12 height 9
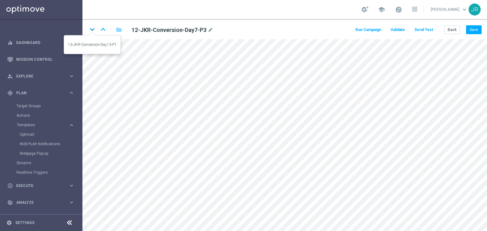
click at [94, 29] on icon "keyboard_arrow_down" at bounding box center [92, 30] width 10 height 10
click at [426, 29] on button "Send Test" at bounding box center [423, 30] width 21 height 9
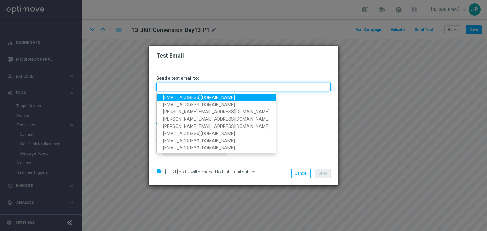
click at [196, 85] on input "text" at bounding box center [243, 87] width 174 height 9
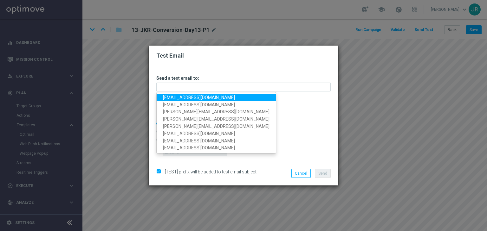
click at [173, 98] on link "[EMAIL_ADDRESS][DOMAIN_NAME]" at bounding box center [216, 97] width 119 height 7
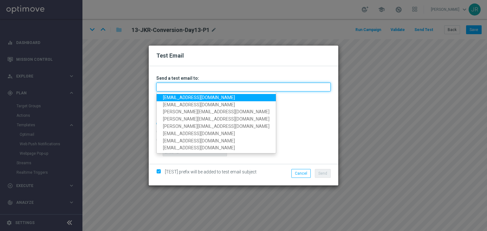
type input "[EMAIL_ADDRESS][DOMAIN_NAME]"
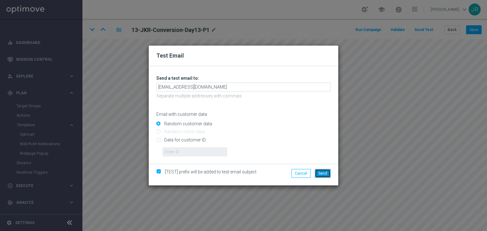
click at [322, 178] on button "Send" at bounding box center [323, 173] width 16 height 9
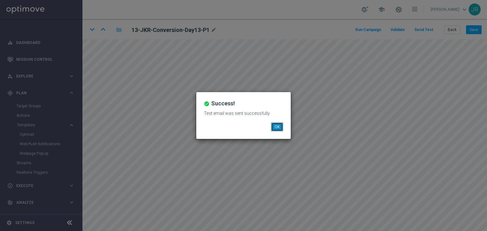
click at [279, 129] on button "OK" at bounding box center [277, 127] width 12 height 9
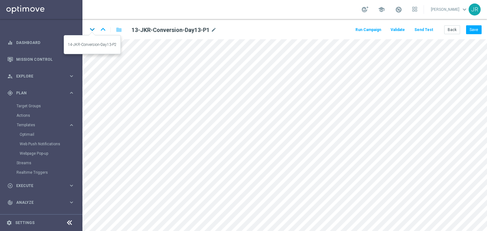
click at [90, 29] on icon "keyboard_arrow_down" at bounding box center [92, 30] width 10 height 10
click at [424, 31] on button "Send Test" at bounding box center [423, 30] width 21 height 9
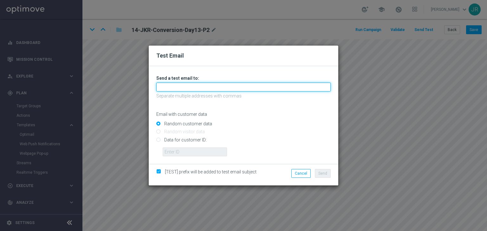
click at [197, 87] on input "text" at bounding box center [243, 87] width 174 height 9
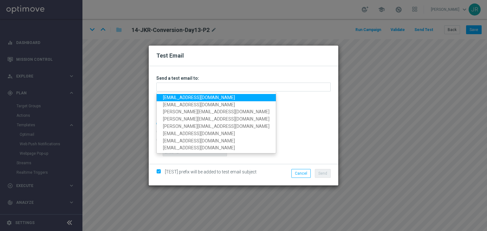
click at [166, 98] on link "[EMAIL_ADDRESS][DOMAIN_NAME]" at bounding box center [216, 97] width 119 height 7
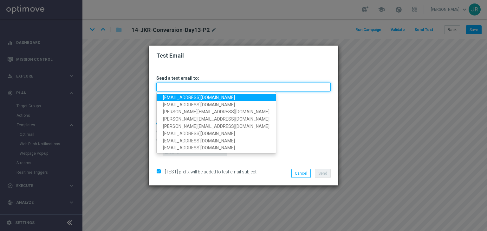
type input "[EMAIL_ADDRESS][DOMAIN_NAME]"
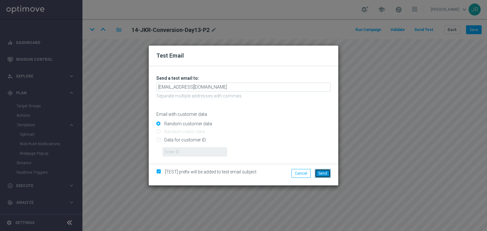
click at [323, 174] on span "Send" at bounding box center [322, 173] width 9 height 4
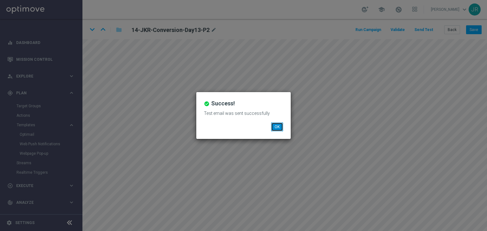
click at [276, 130] on button "OK" at bounding box center [277, 127] width 12 height 9
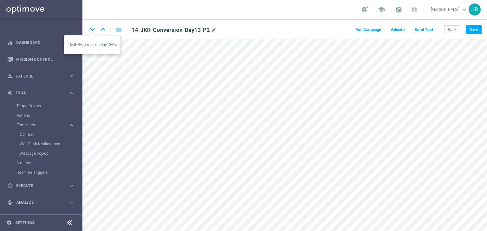
click at [93, 30] on icon "keyboard_arrow_down" at bounding box center [92, 30] width 10 height 10
click at [426, 32] on button "Send Test" at bounding box center [423, 30] width 21 height 9
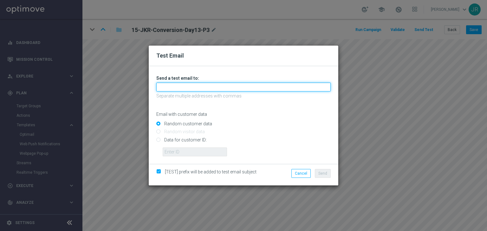
click at [176, 89] on input "text" at bounding box center [243, 87] width 174 height 9
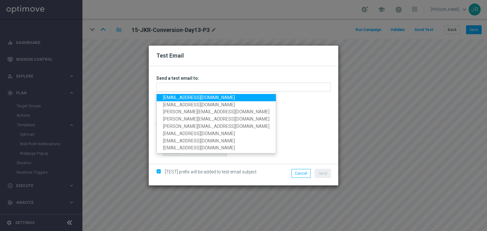
click at [172, 96] on link "[EMAIL_ADDRESS][DOMAIN_NAME]" at bounding box center [216, 97] width 119 height 7
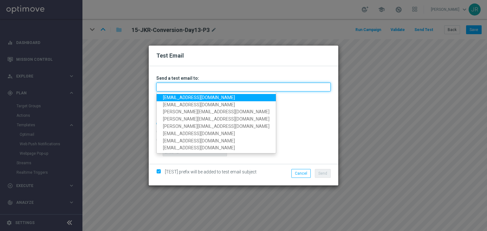
type input "[EMAIL_ADDRESS][DOMAIN_NAME]"
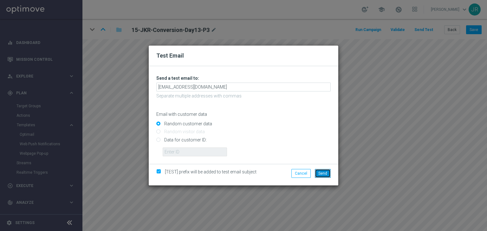
click at [319, 173] on span "Send" at bounding box center [322, 173] width 9 height 4
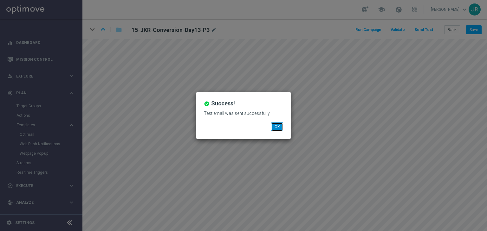
click at [281, 125] on button "OK" at bounding box center [277, 127] width 12 height 9
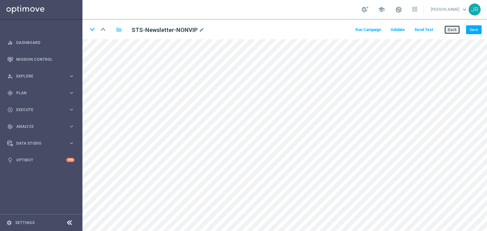
drag, startPoint x: 458, startPoint y: 29, endPoint x: 236, endPoint y: 42, distance: 222.1
click at [457, 29] on button "Back" at bounding box center [452, 29] width 16 height 9
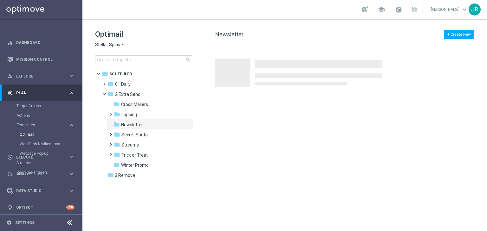
click at [114, 44] on span "Stellar Spins" at bounding box center [107, 45] width 25 height 6
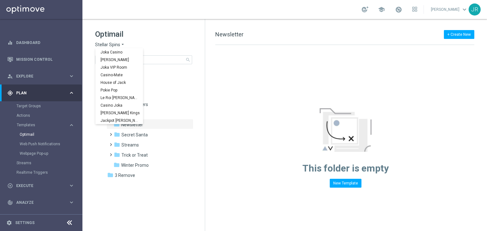
scroll to position [23, 0]
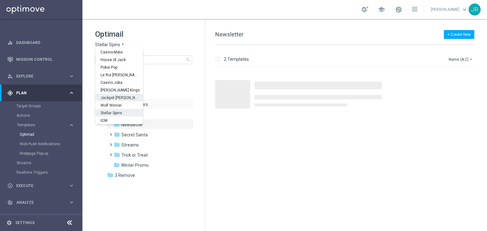
click at [0, 0] on span "Jackpot [PERSON_NAME]" at bounding box center [0, 0] width 0 height 0
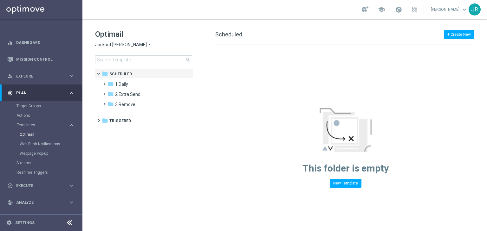
click at [126, 86] on span "1 Daily" at bounding box center [121, 84] width 13 height 6
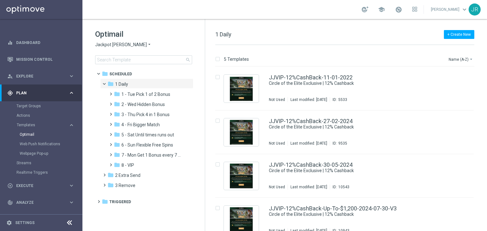
drag, startPoint x: 134, startPoint y: 176, endPoint x: 211, endPoint y: 166, distance: 77.1
click at [134, 176] on span "2 Extra Send" at bounding box center [127, 176] width 25 height 6
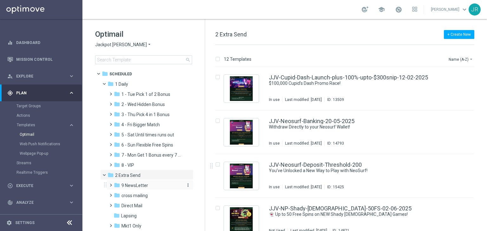
click at [156, 188] on div "folder 9 NewsLetter" at bounding box center [147, 185] width 67 height 7
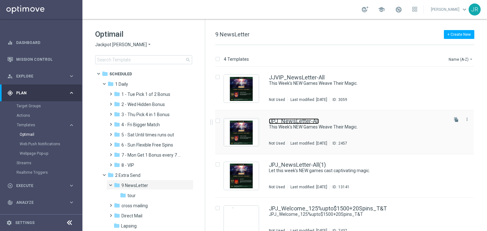
click at [287, 121] on link "JPJ_NewsLetter-All" at bounding box center [294, 121] width 50 height 6
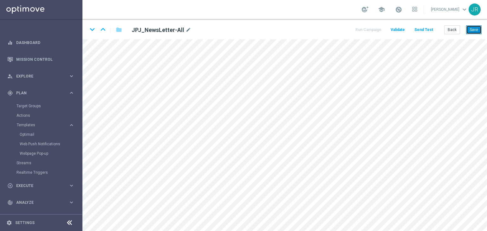
click at [476, 30] on button "Save" at bounding box center [474, 29] width 16 height 9
click at [470, 27] on button "Save" at bounding box center [474, 29] width 16 height 9
click at [473, 29] on button "Save" at bounding box center [474, 29] width 16 height 9
click at [475, 28] on button "Save" at bounding box center [474, 29] width 16 height 9
click at [469, 32] on button "Save" at bounding box center [474, 29] width 16 height 9
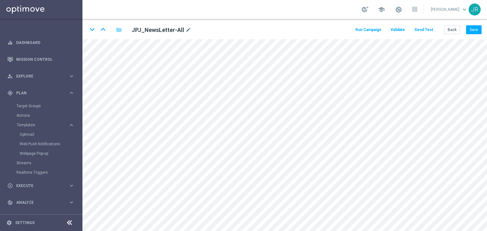
click at [420, 31] on button "Send Test" at bounding box center [423, 30] width 21 height 9
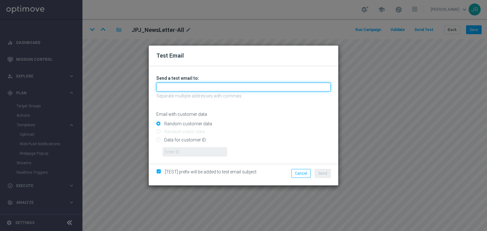
click at [195, 88] on input "text" at bounding box center [243, 87] width 174 height 9
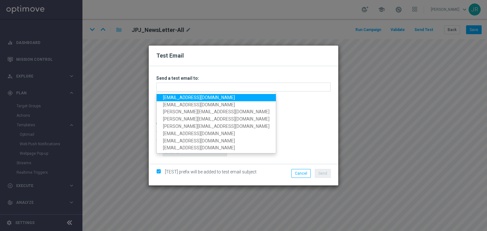
click at [170, 97] on link "[EMAIL_ADDRESS][DOMAIN_NAME]" at bounding box center [216, 97] width 119 height 7
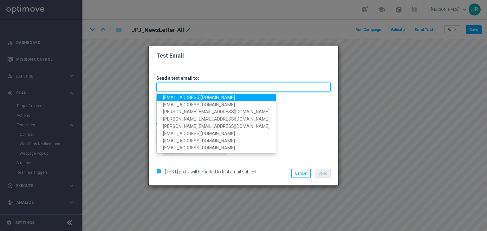
type input "[EMAIL_ADDRESS][DOMAIN_NAME]"
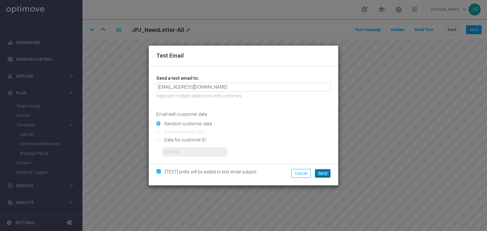
click at [325, 177] on button "Send" at bounding box center [323, 173] width 16 height 9
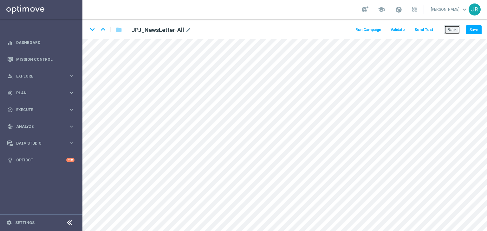
click at [452, 31] on button "Back" at bounding box center [452, 29] width 16 height 9
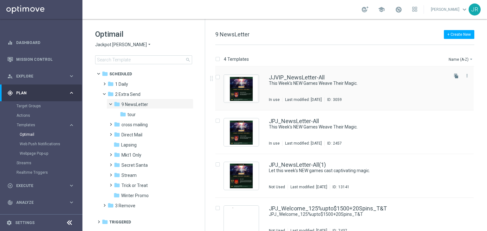
click at [296, 97] on div "Last modified: [DATE]" at bounding box center [303, 99] width 42 height 5
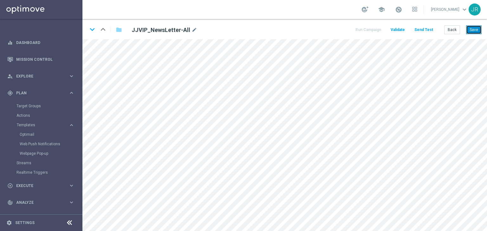
click at [473, 30] on button "Save" at bounding box center [474, 29] width 16 height 9
click at [479, 32] on button "Save" at bounding box center [474, 29] width 16 height 9
click at [478, 34] on button "Save" at bounding box center [474, 29] width 16 height 9
click at [478, 28] on button "Save" at bounding box center [474, 29] width 16 height 9
click at [421, 28] on button "Send Test" at bounding box center [423, 30] width 21 height 9
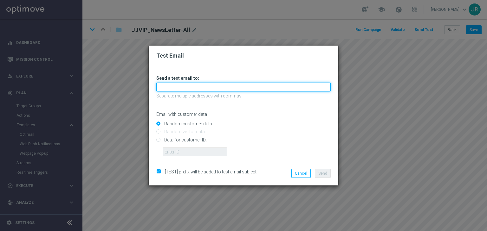
click at [165, 91] on input "text" at bounding box center [243, 87] width 174 height 9
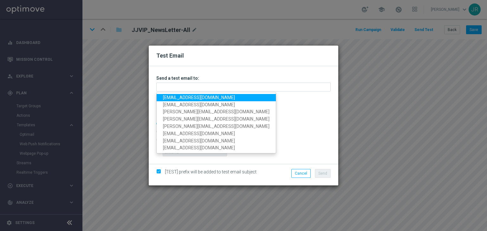
click at [167, 95] on link "[EMAIL_ADDRESS][DOMAIN_NAME]" at bounding box center [216, 97] width 119 height 7
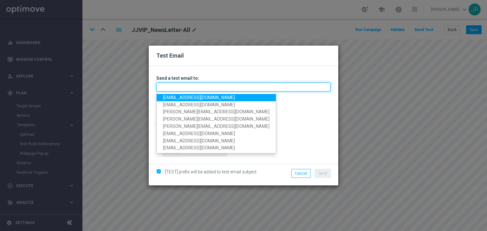
type input "[EMAIL_ADDRESS][DOMAIN_NAME]"
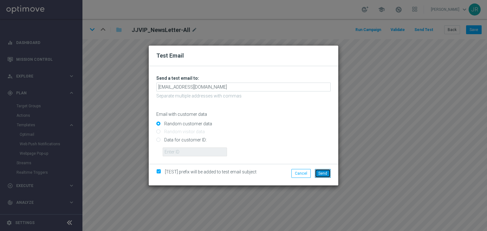
click at [322, 174] on span "Send" at bounding box center [322, 173] width 9 height 4
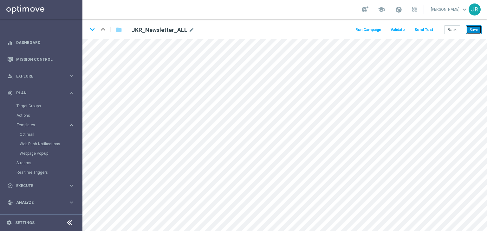
click at [478, 28] on button "Save" at bounding box center [474, 29] width 16 height 9
click at [425, 29] on button "Send Test" at bounding box center [423, 30] width 21 height 9
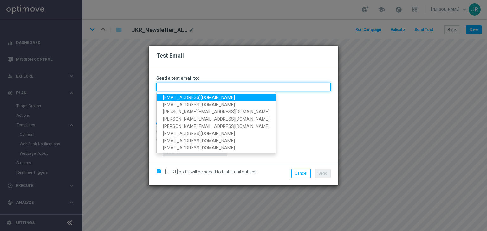
drag, startPoint x: 190, startPoint y: 89, endPoint x: 162, endPoint y: 100, distance: 30.3
click at [190, 89] on input "text" at bounding box center [243, 87] width 174 height 9
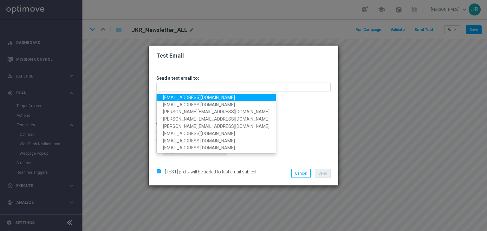
click at [165, 97] on link "[EMAIL_ADDRESS][DOMAIN_NAME]" at bounding box center [216, 97] width 119 height 7
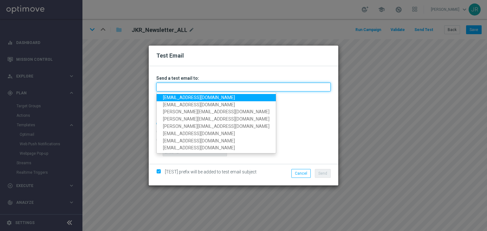
type input "[EMAIL_ADDRESS][DOMAIN_NAME]"
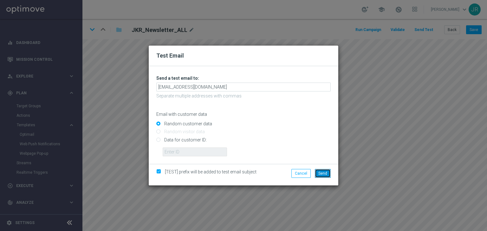
click at [318, 171] on span "Send" at bounding box center [322, 173] width 9 height 4
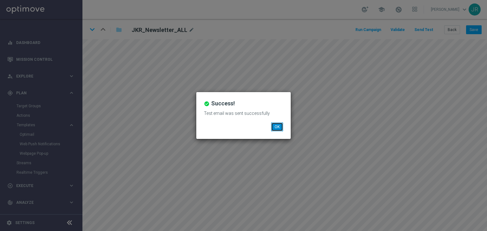
click at [279, 130] on button "OK" at bounding box center [277, 127] width 12 height 9
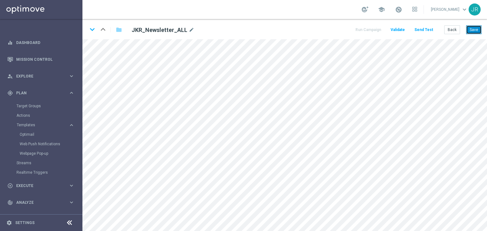
click at [470, 30] on button "Save" at bounding box center [474, 29] width 16 height 9
click at [426, 29] on button "Send Test" at bounding box center [423, 30] width 21 height 9
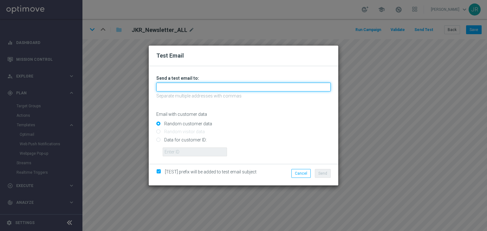
drag, startPoint x: 165, startPoint y: 83, endPoint x: 168, endPoint y: 86, distance: 4.1
click at [165, 83] on input "text" at bounding box center [243, 87] width 174 height 9
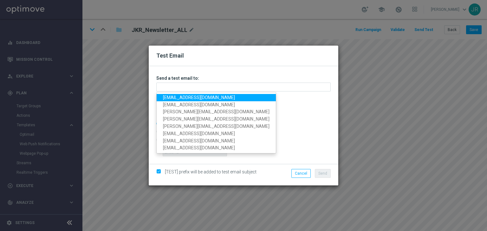
click at [168, 98] on link "[EMAIL_ADDRESS][DOMAIN_NAME]" at bounding box center [216, 97] width 119 height 7
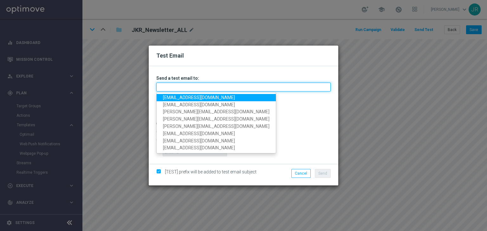
type input "[EMAIL_ADDRESS][DOMAIN_NAME]"
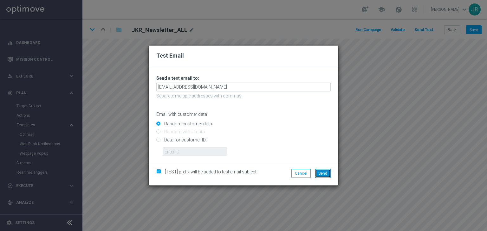
click at [321, 175] on span "Send" at bounding box center [322, 173] width 9 height 4
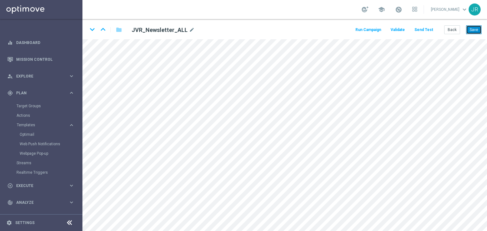
click at [472, 30] on button "Save" at bounding box center [474, 29] width 16 height 9
click at [426, 27] on button "Send Test" at bounding box center [423, 30] width 21 height 9
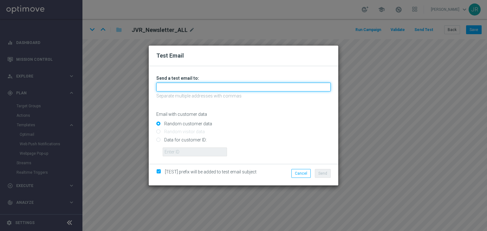
click at [222, 86] on input "text" at bounding box center [243, 87] width 174 height 9
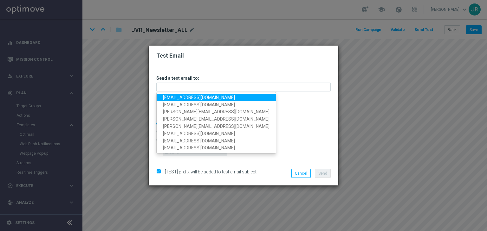
click at [170, 98] on link "[EMAIL_ADDRESS][DOMAIN_NAME]" at bounding box center [216, 97] width 119 height 7
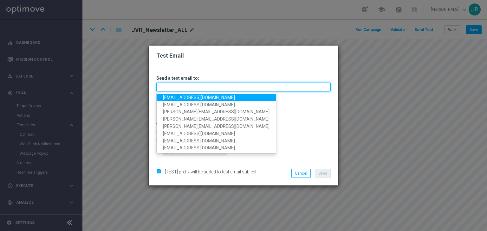
type input "[EMAIL_ADDRESS][DOMAIN_NAME]"
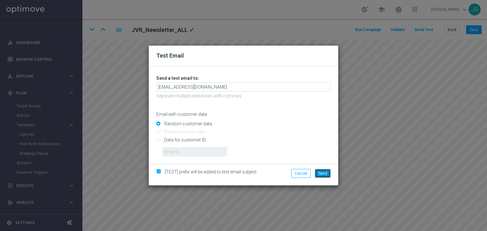
click at [319, 169] on button "Send" at bounding box center [323, 173] width 16 height 9
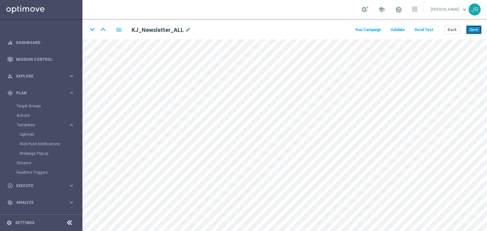
click at [475, 31] on button "Save" at bounding box center [474, 29] width 16 height 9
click at [426, 31] on button "Send Test" at bounding box center [423, 30] width 21 height 9
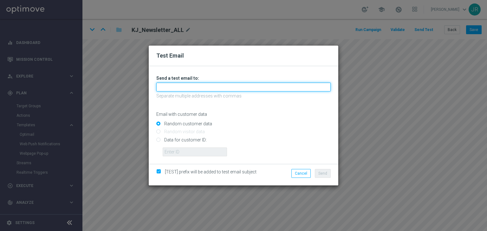
drag, startPoint x: 214, startPoint y: 90, endPoint x: 204, endPoint y: 91, distance: 9.8
click at [214, 90] on input "text" at bounding box center [243, 87] width 174 height 9
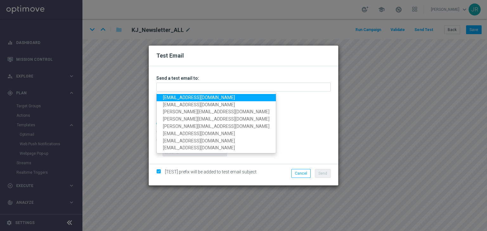
click at [175, 95] on link "[EMAIL_ADDRESS][DOMAIN_NAME]" at bounding box center [216, 97] width 119 height 7
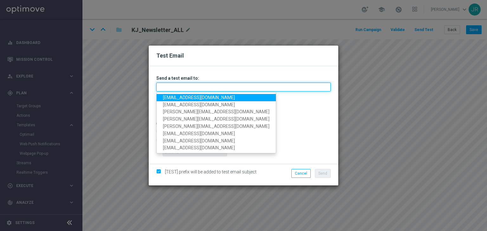
type input "[EMAIL_ADDRESS][DOMAIN_NAME]"
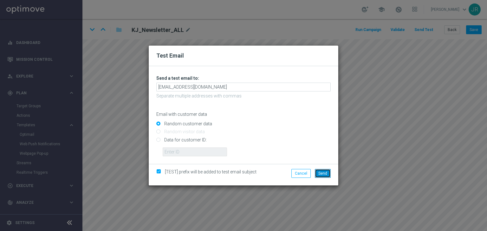
click at [327, 174] on span "Send" at bounding box center [322, 173] width 9 height 4
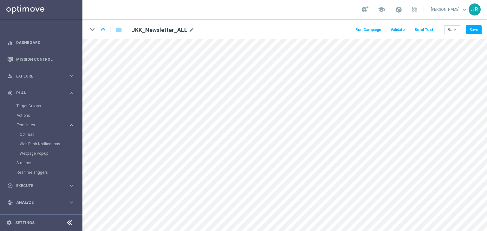
click at [429, 28] on button "Send Test" at bounding box center [423, 30] width 21 height 9
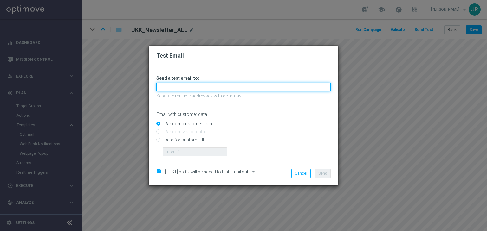
drag, startPoint x: 196, startPoint y: 87, endPoint x: 188, endPoint y: 90, distance: 9.5
click at [195, 87] on input "text" at bounding box center [243, 87] width 174 height 9
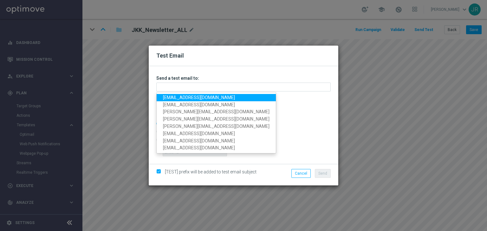
click at [170, 99] on link "[EMAIL_ADDRESS][DOMAIN_NAME]" at bounding box center [216, 97] width 119 height 7
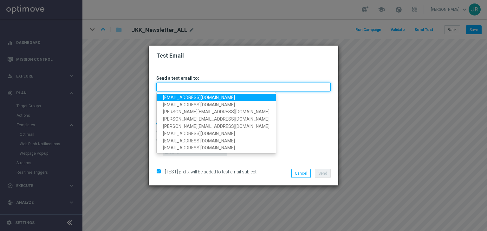
type input "[EMAIL_ADDRESS][DOMAIN_NAME]"
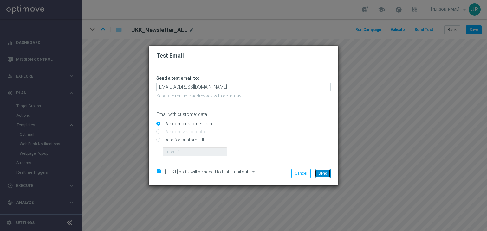
click at [321, 174] on span "Send" at bounding box center [322, 173] width 9 height 4
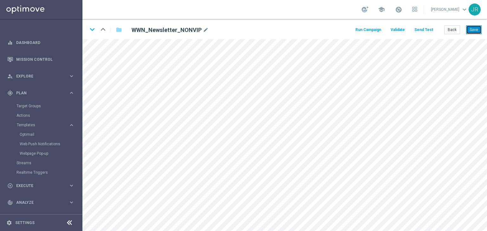
click at [471, 26] on button "Save" at bounding box center [474, 29] width 16 height 9
click at [420, 31] on button "Send Test" at bounding box center [423, 30] width 21 height 9
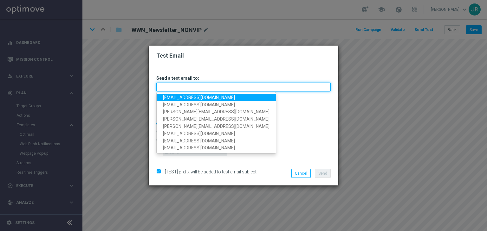
drag, startPoint x: 189, startPoint y: 89, endPoint x: 173, endPoint y: 95, distance: 16.5
click at [189, 89] on input "text" at bounding box center [243, 87] width 174 height 9
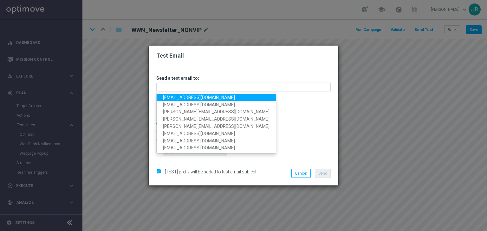
drag, startPoint x: 176, startPoint y: 98, endPoint x: 186, endPoint y: 98, distance: 10.5
click at [176, 98] on link "[EMAIL_ADDRESS][DOMAIN_NAME]" at bounding box center [216, 97] width 119 height 7
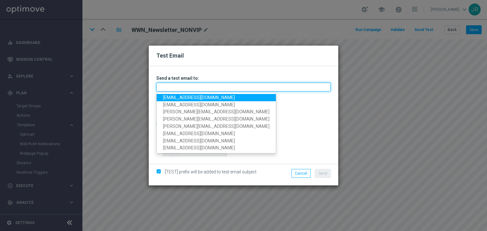
type input "[EMAIL_ADDRESS][DOMAIN_NAME]"
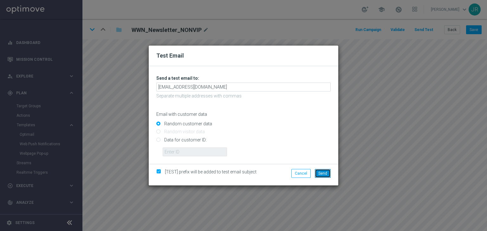
click at [318, 173] on button "Send" at bounding box center [323, 173] width 16 height 9
